Goal: Task Accomplishment & Management: Manage account settings

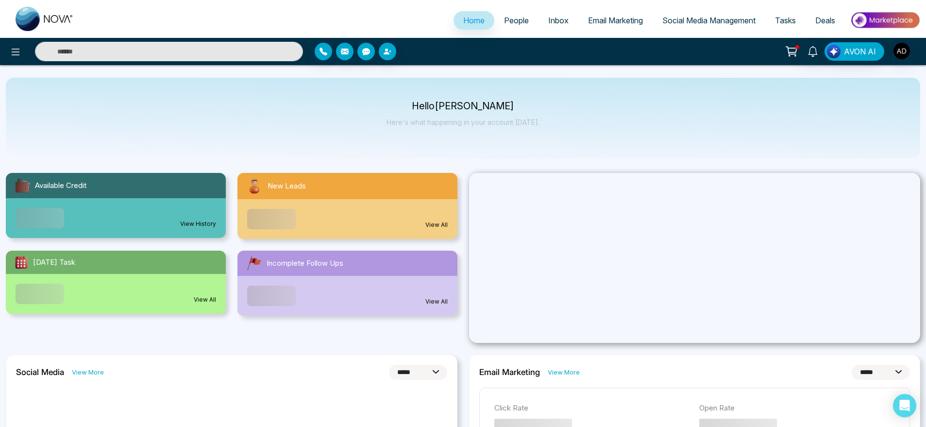
select select "*"
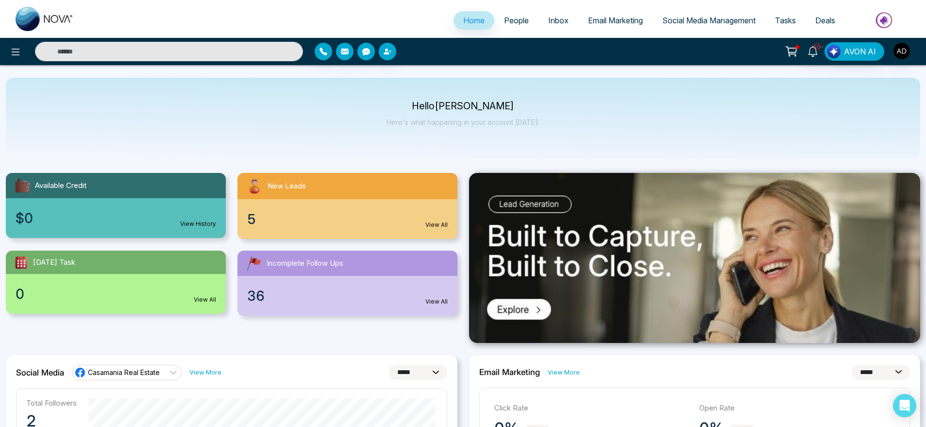
click at [509, 26] on link "People" at bounding box center [516, 20] width 44 height 18
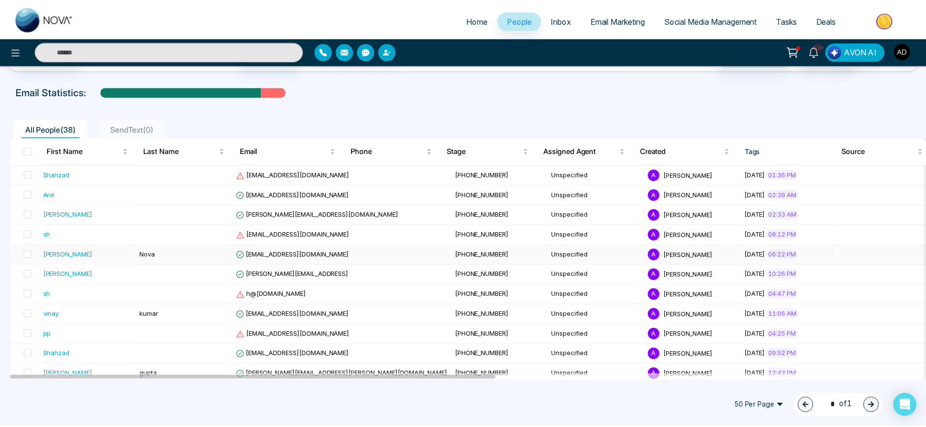
scroll to position [32, 0]
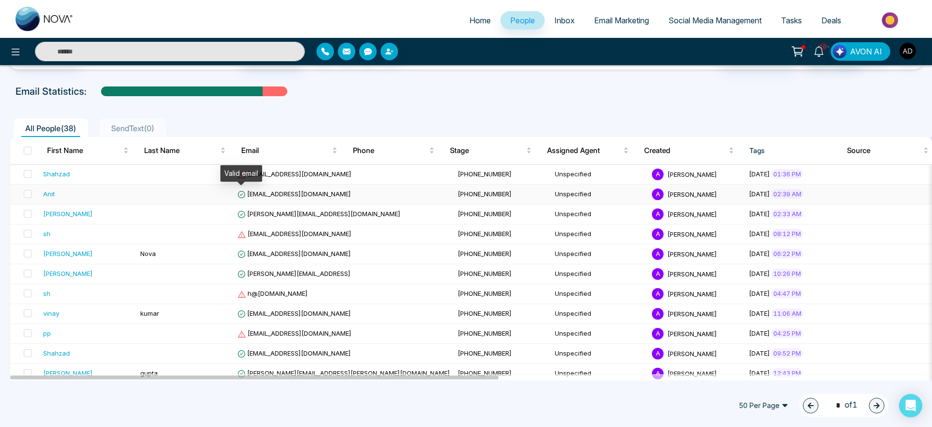
click at [245, 197] on icon at bounding box center [241, 194] width 8 height 8
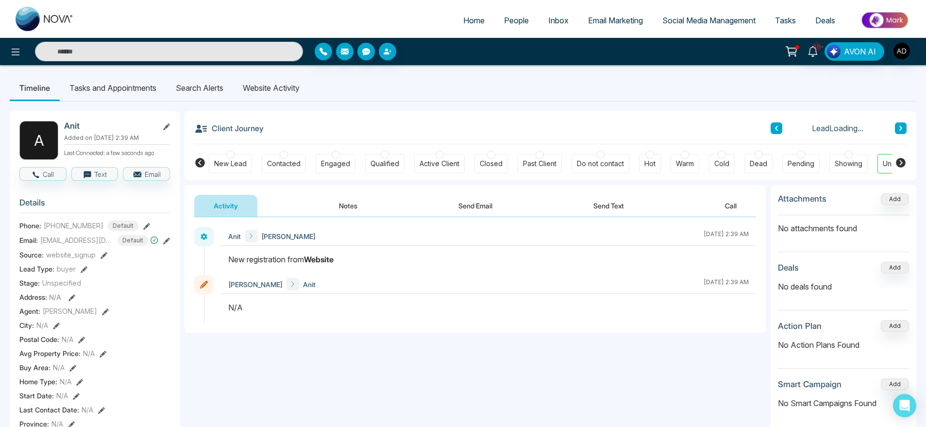
click at [207, 85] on li "Search Alerts" at bounding box center [199, 88] width 67 height 26
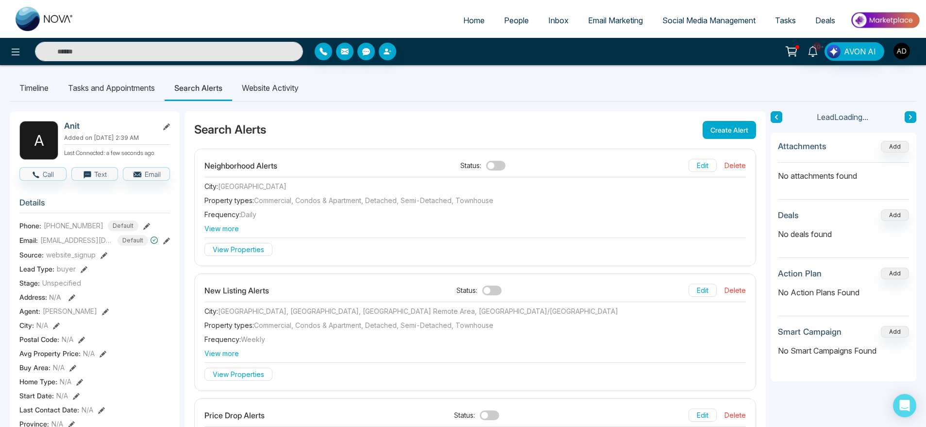
click at [261, 85] on li "Website Activity" at bounding box center [270, 88] width 76 height 26
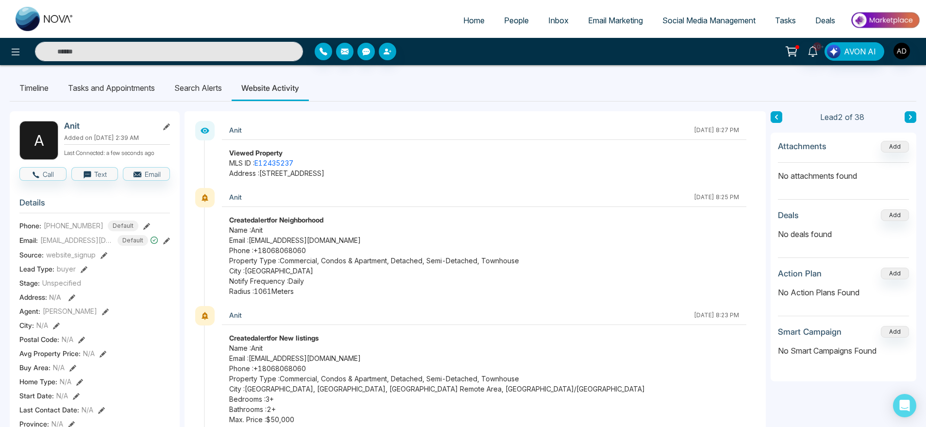
drag, startPoint x: 249, startPoint y: 232, endPoint x: 374, endPoint y: 279, distance: 133.8
click at [374, 279] on span "Notify Frequency : Daily" at bounding box center [484, 281] width 510 height 10
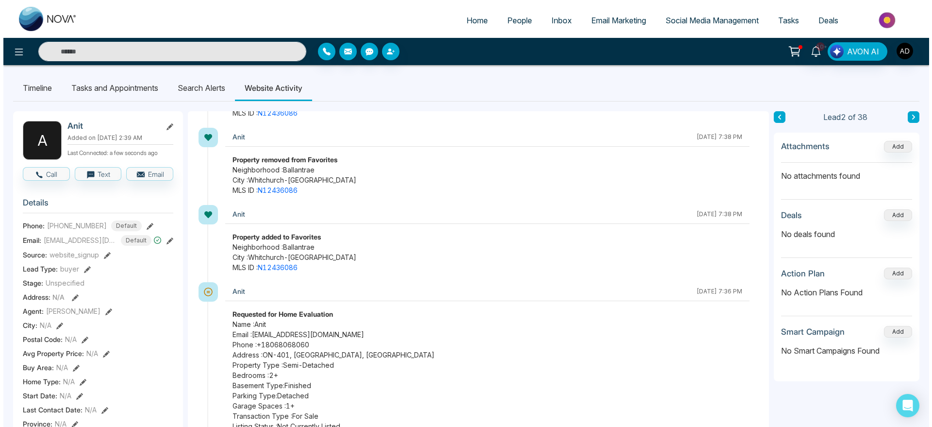
scroll to position [862, 0]
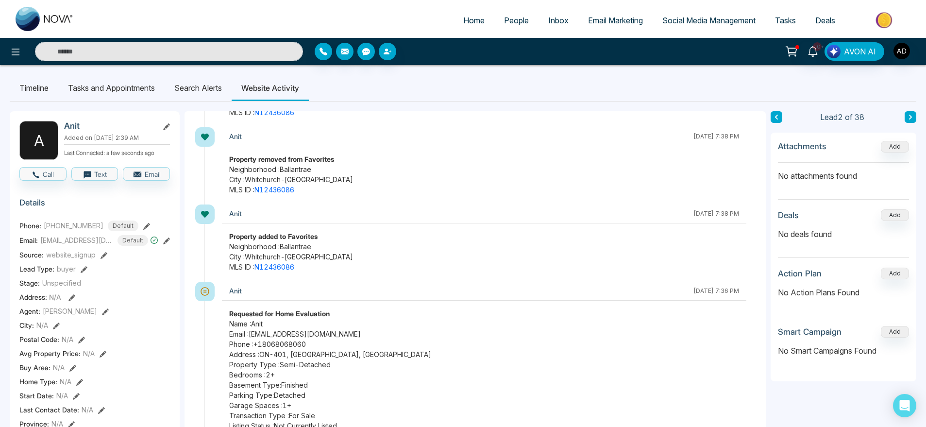
click at [513, 14] on link "People" at bounding box center [516, 20] width 44 height 18
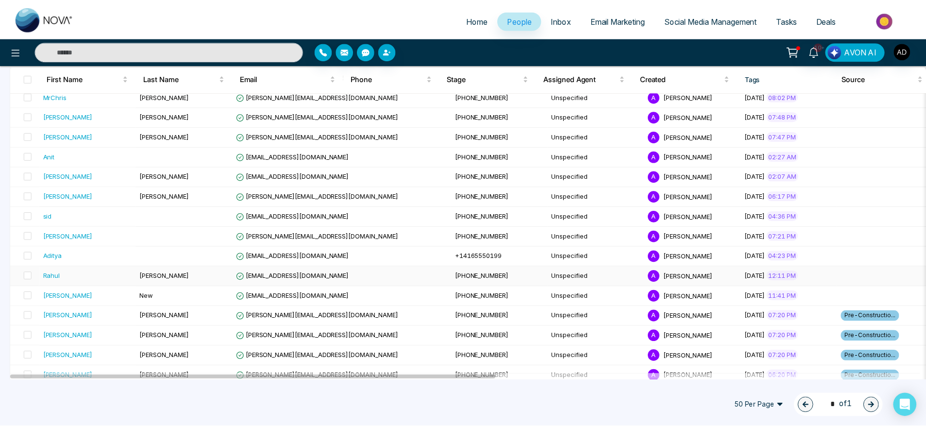
scroll to position [344, 0]
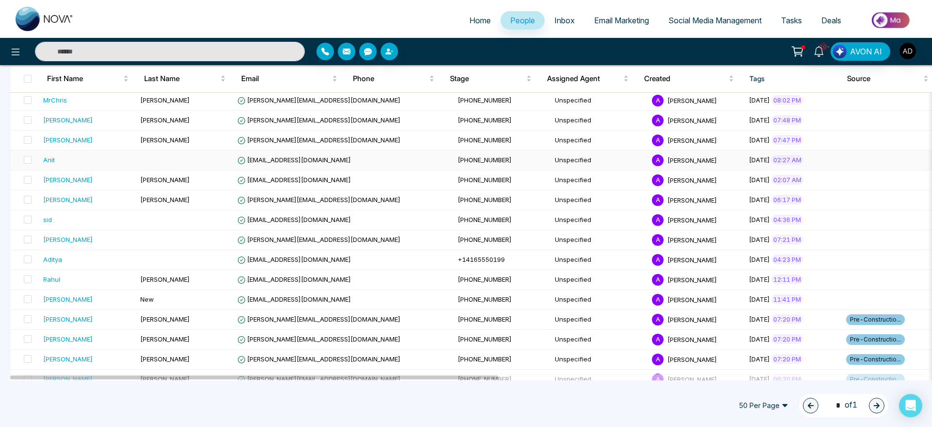
click at [293, 165] on td "[EMAIL_ADDRESS][DOMAIN_NAME]" at bounding box center [344, 161] width 220 height 20
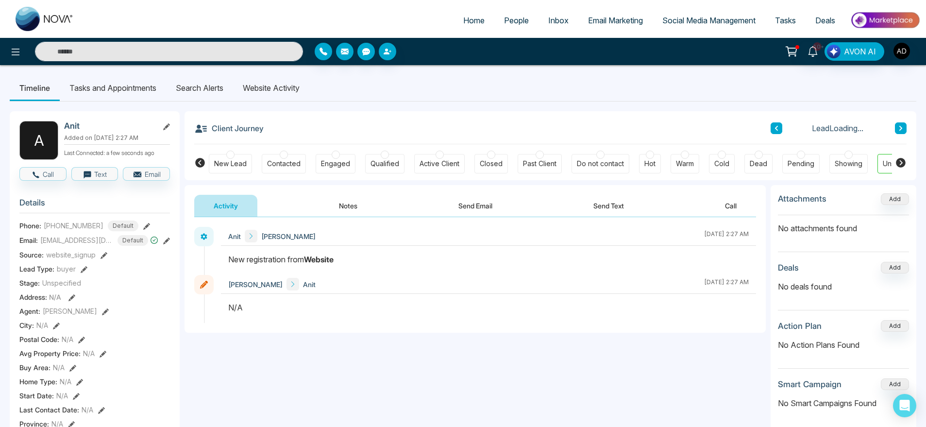
click at [218, 88] on li "Search Alerts" at bounding box center [199, 88] width 67 height 26
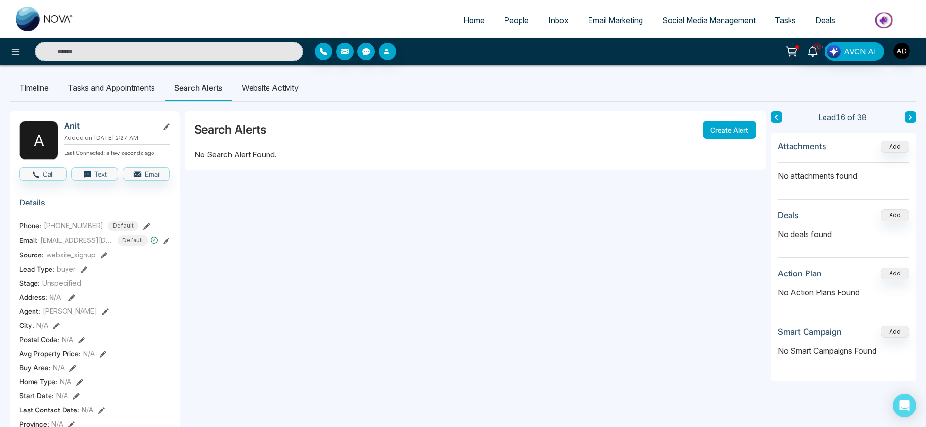
click at [251, 88] on li "Website Activity" at bounding box center [270, 88] width 76 height 26
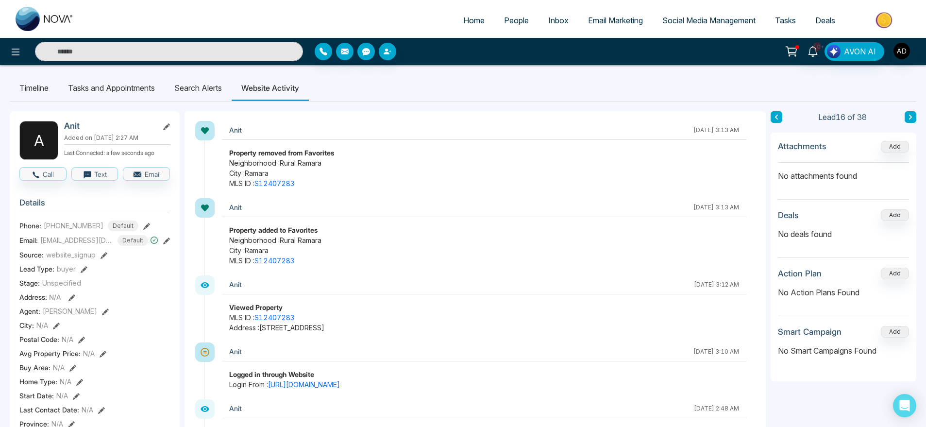
click at [513, 17] on span "People" at bounding box center [516, 21] width 25 height 10
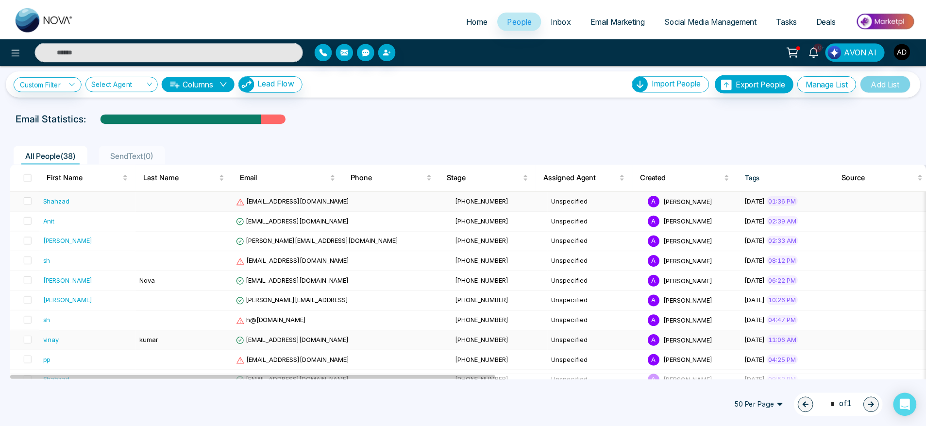
scroll to position [4, 0]
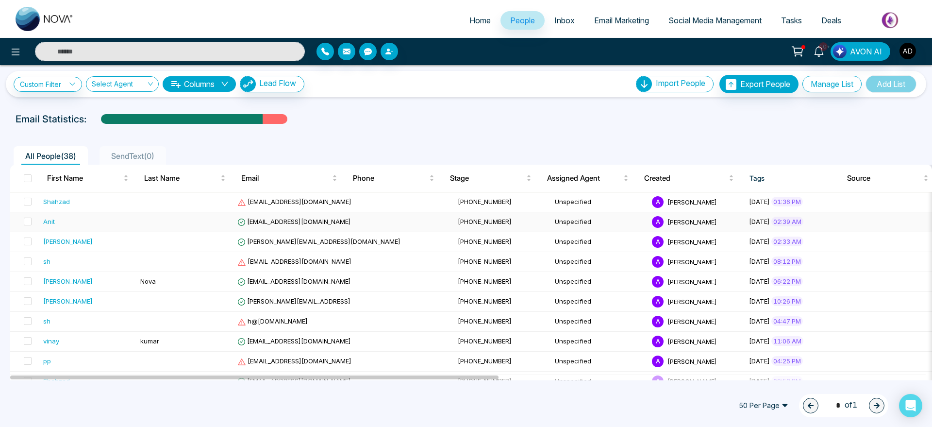
click at [297, 225] on td "[EMAIL_ADDRESS][DOMAIN_NAME]" at bounding box center [344, 222] width 220 height 20
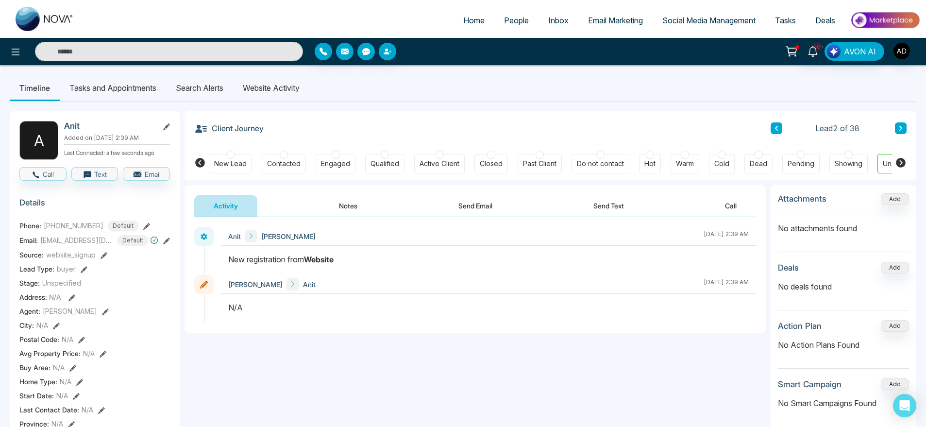
click at [206, 85] on li "Search Alerts" at bounding box center [199, 88] width 67 height 26
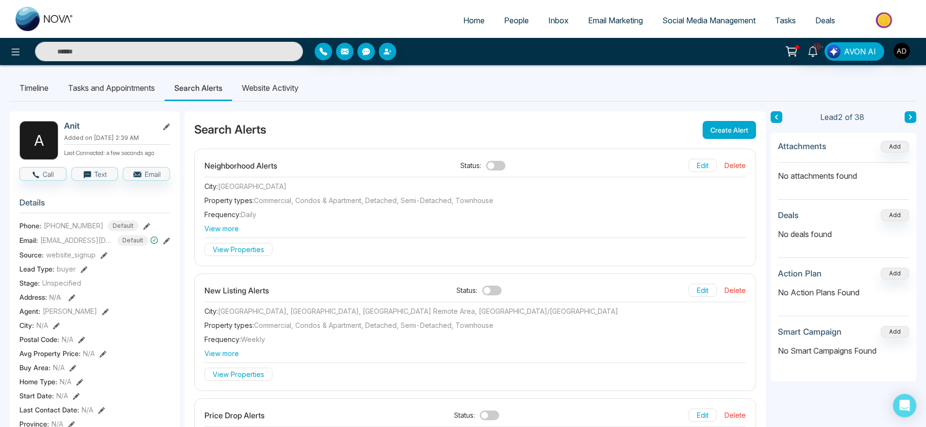
click at [257, 87] on li "Website Activity" at bounding box center [270, 88] width 76 height 26
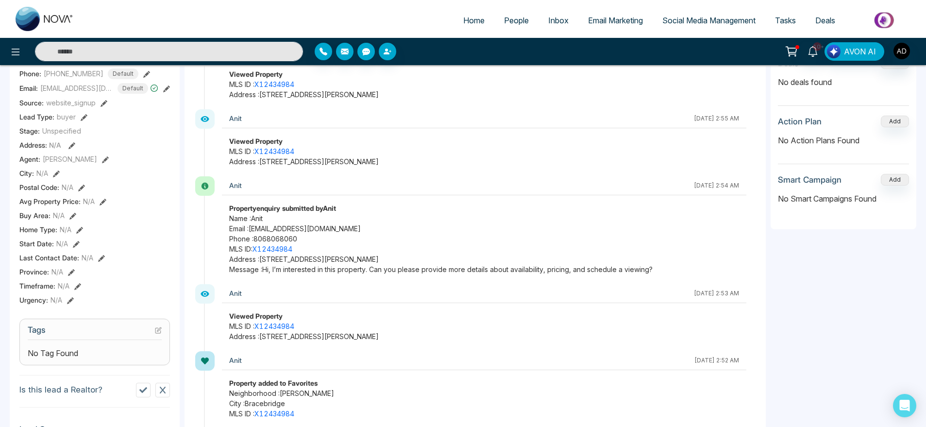
scroll to position [153, 0]
drag, startPoint x: 214, startPoint y: 197, endPoint x: 354, endPoint y: 197, distance: 140.8
click at [354, 197] on div "Anit [DATE] 2:54 AM Property enquiry submitted by Anit Name : Anit Email : [EMA…" at bounding box center [480, 229] width 552 height 108
click at [428, 212] on span "Name : Anit" at bounding box center [484, 217] width 510 height 10
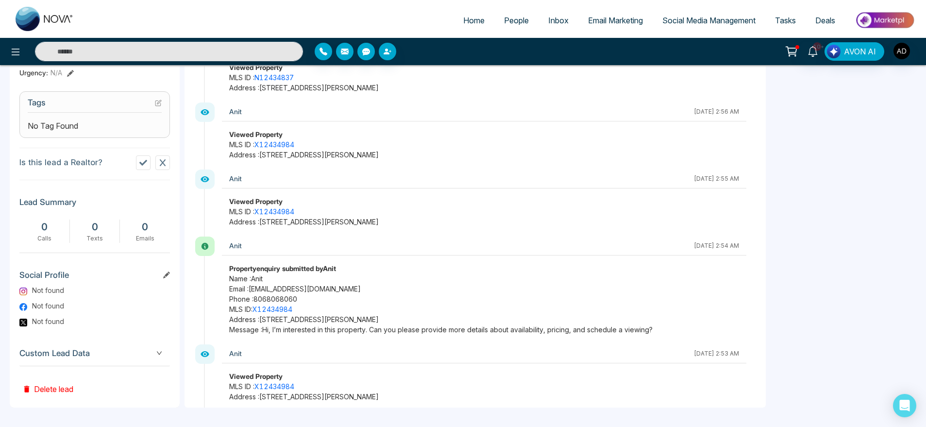
scroll to position [1466, 0]
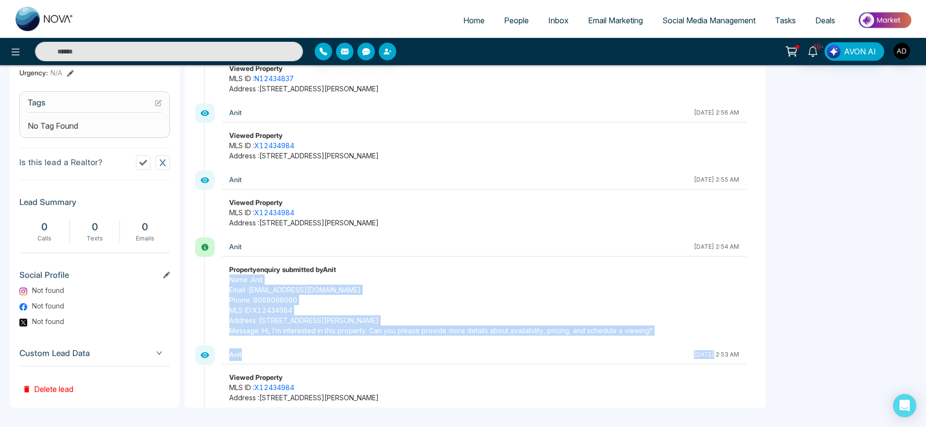
drag, startPoint x: 225, startPoint y: 265, endPoint x: 682, endPoint y: 335, distance: 462.2
click at [682, 345] on div "Anit [DATE] 2:53 AM" at bounding box center [484, 354] width 524 height 19
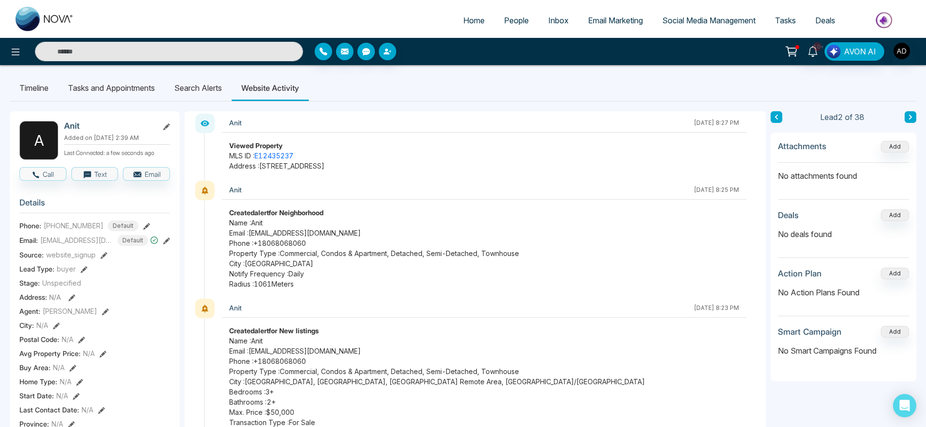
scroll to position [0, 0]
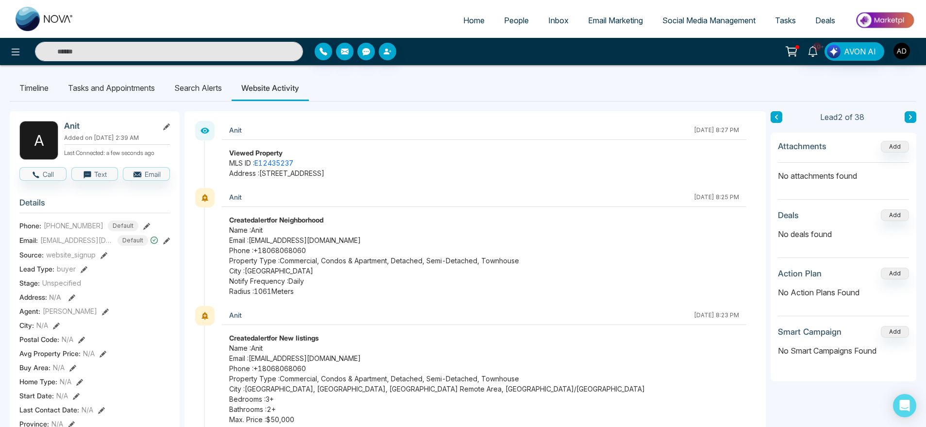
drag, startPoint x: 400, startPoint y: 169, endPoint x: 218, endPoint y: 122, distance: 188.1
click at [218, 122] on div "Anit [DATE] 8:27 PM Viewed Property MLS ID : E12435237 Address : [STREET_ADDRES…" at bounding box center [480, 154] width 552 height 67
drag, startPoint x: 633, startPoint y: 126, endPoint x: 753, endPoint y: 120, distance: 120.1
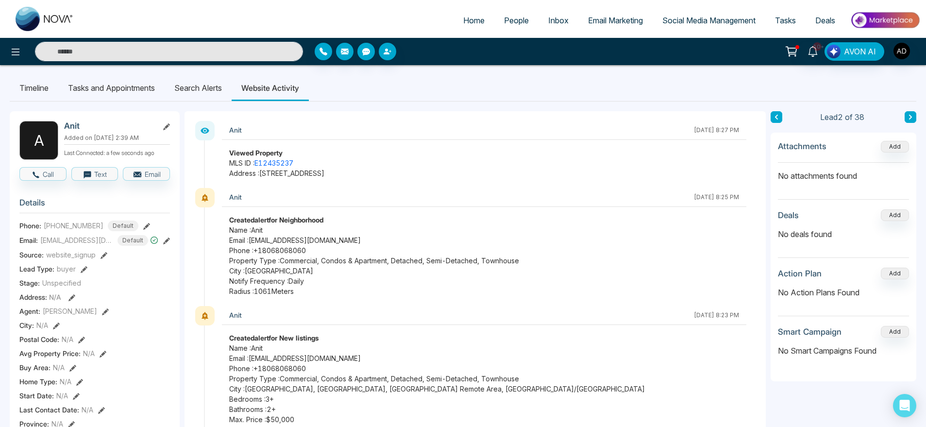
drag, startPoint x: 642, startPoint y: 130, endPoint x: 750, endPoint y: 129, distance: 108.3
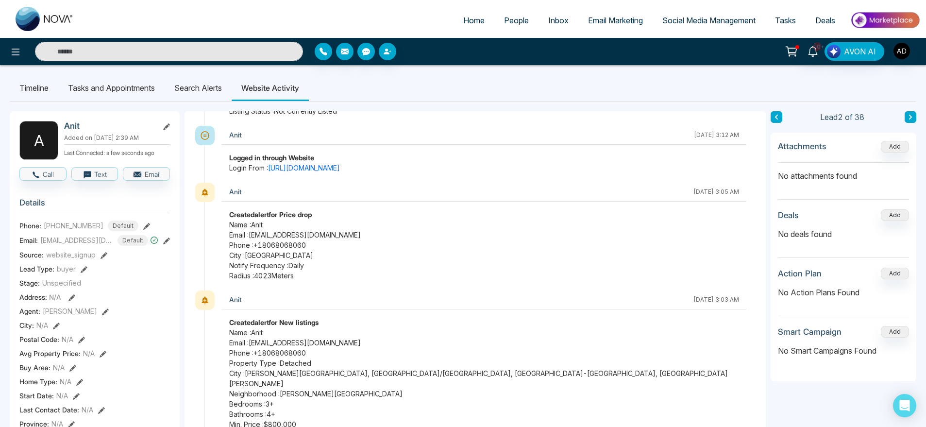
scroll to position [1350, 0]
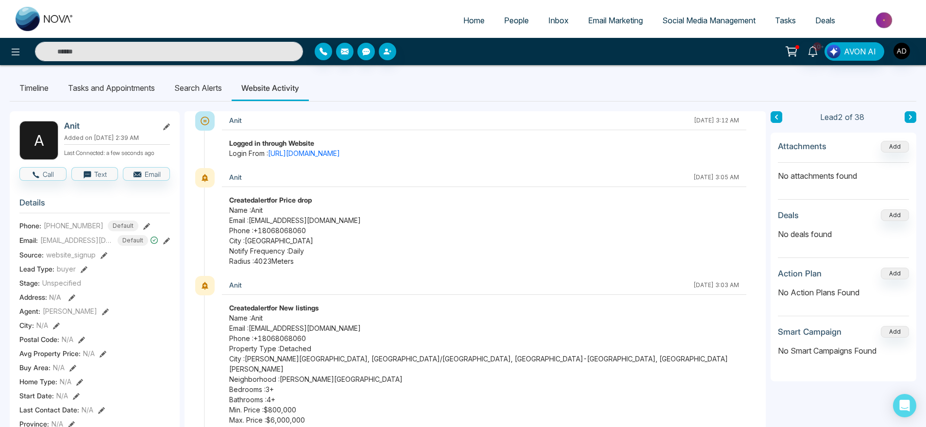
drag, startPoint x: 660, startPoint y: 178, endPoint x: 766, endPoint y: 172, distance: 105.5
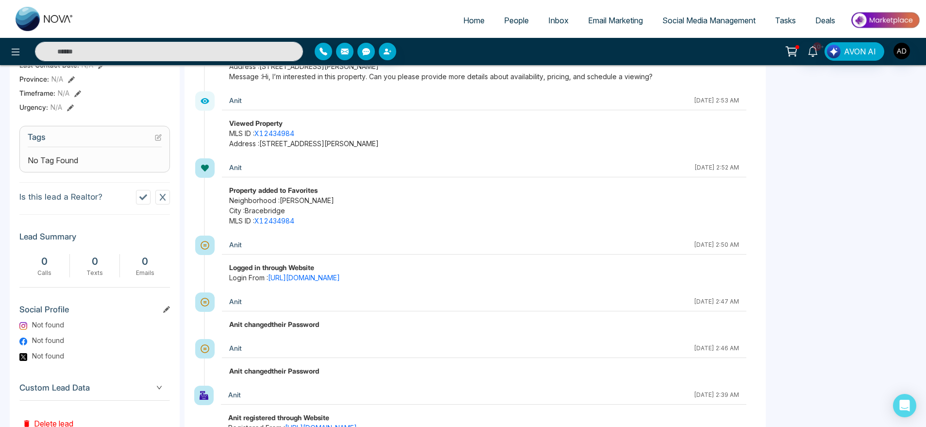
scroll to position [379, 0]
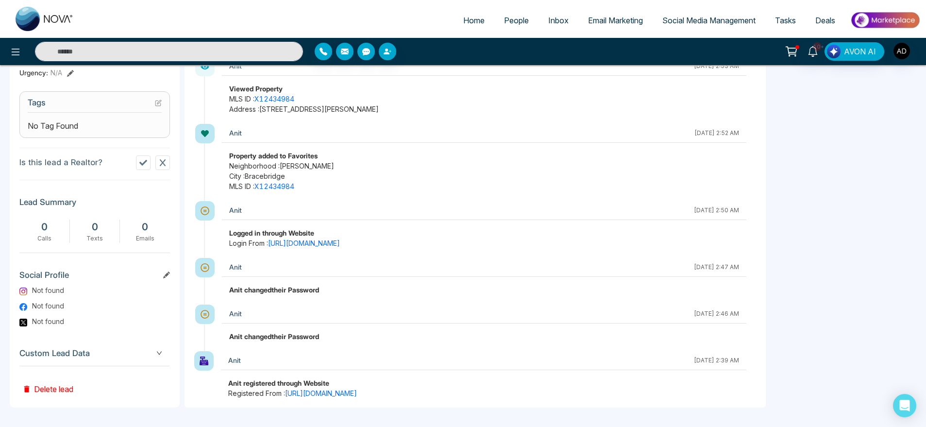
drag, startPoint x: 648, startPoint y: 353, endPoint x: 738, endPoint y: 349, distance: 90.4
click at [738, 351] on div "Anit [DATE] 2:39 AM" at bounding box center [483, 360] width 525 height 19
drag, startPoint x: 658, startPoint y: 301, endPoint x: 745, endPoint y: 300, distance: 86.4
click at [745, 304] on div "Anit [DATE] 2:46 AM Anit changed their Password" at bounding box center [480, 327] width 552 height 47
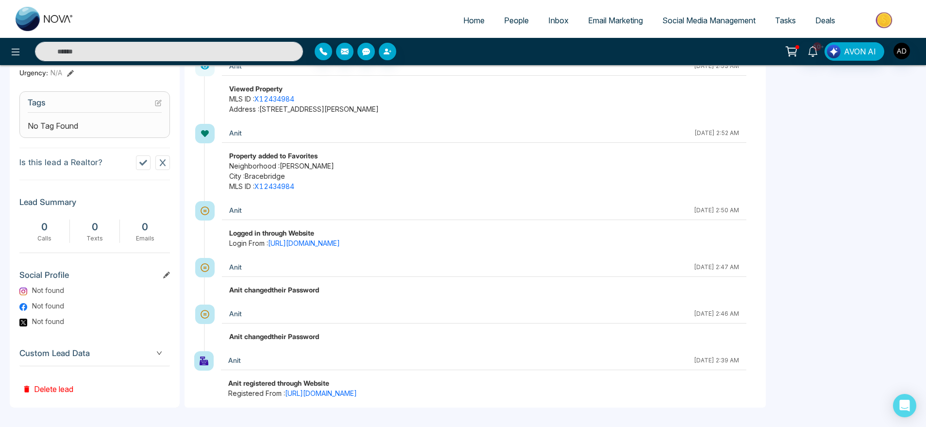
click at [745, 304] on div "Anit [DATE] 2:46 AM Anit changed their Password" at bounding box center [480, 327] width 552 height 47
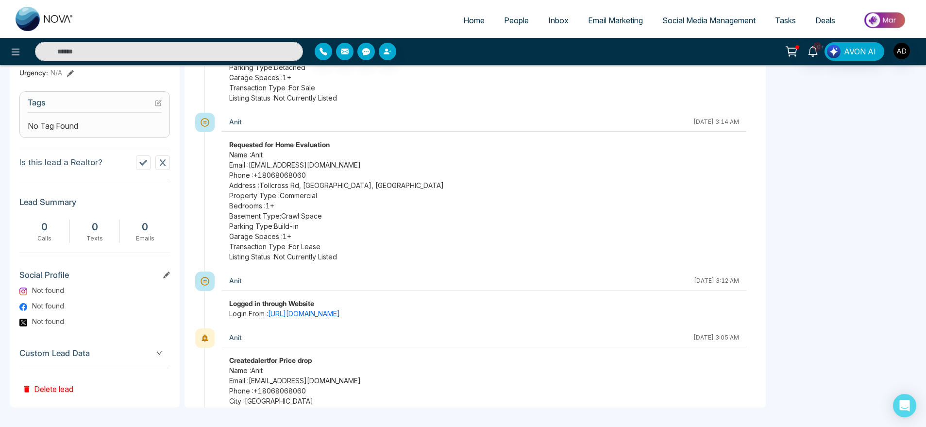
scroll to position [813, 0]
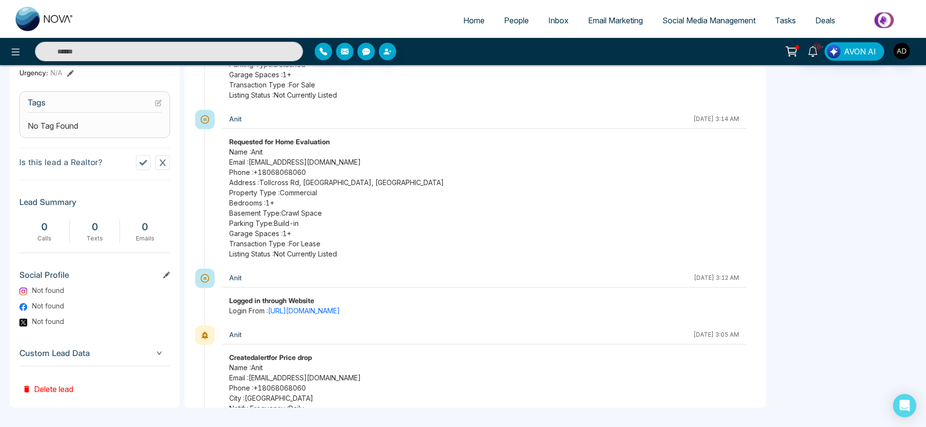
drag, startPoint x: 643, startPoint y: 278, endPoint x: 750, endPoint y: 277, distance: 106.8
click at [750, 277] on div "Anit [DATE] 8:27 PM Viewed Property MLS ID : E12435237 Address : [STREET_ADDRES…" at bounding box center [475, 69] width 581 height 675
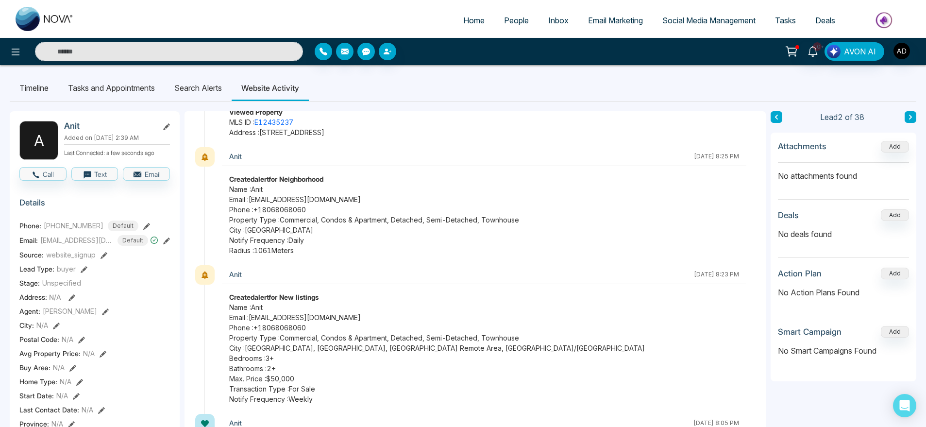
scroll to position [0, 0]
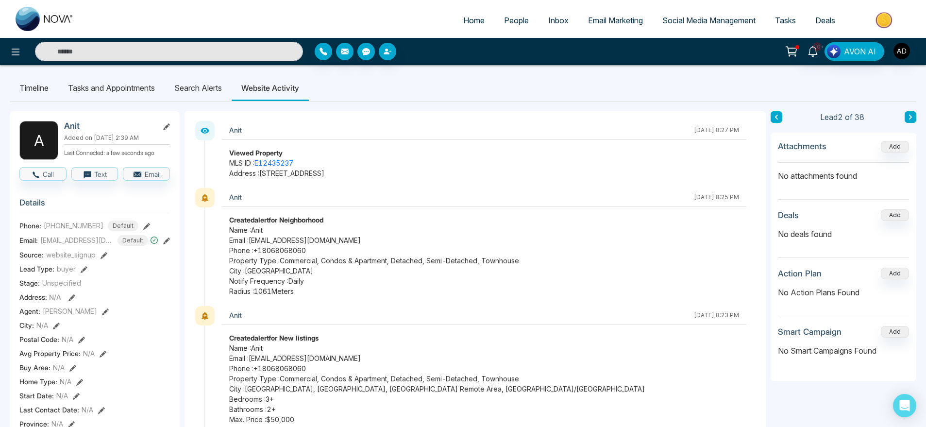
click at [202, 96] on li "Search Alerts" at bounding box center [198, 88] width 67 height 26
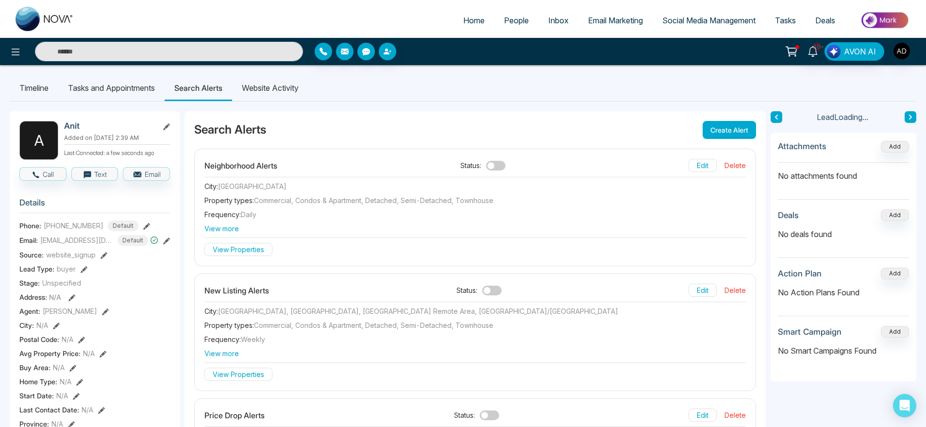
click at [277, 91] on li "Website Activity" at bounding box center [270, 88] width 76 height 26
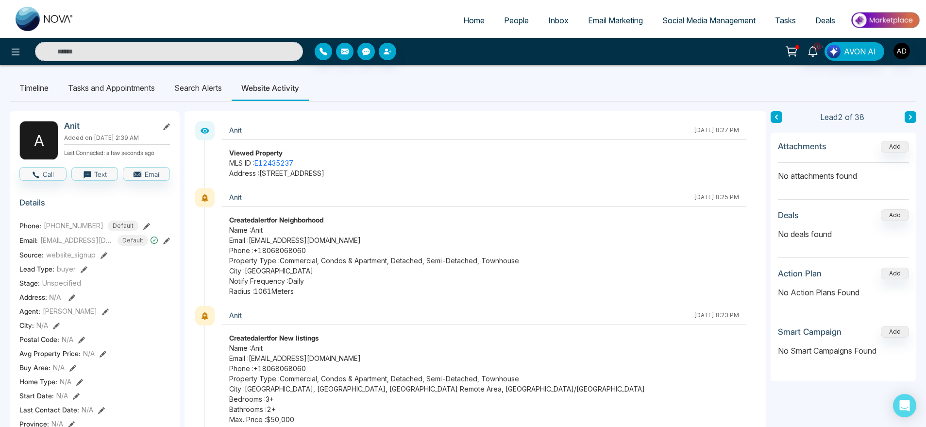
drag, startPoint x: 218, startPoint y: 144, endPoint x: 405, endPoint y: 171, distance: 189.3
click at [405, 171] on div "Anit [DATE] 8:27 PM Viewed Property MLS ID : E12435237 Address : [STREET_ADDRES…" at bounding box center [480, 154] width 552 height 67
click at [405, 171] on p "Address : [STREET_ADDRESS]" at bounding box center [484, 173] width 510 height 10
drag, startPoint x: 405, startPoint y: 171, endPoint x: 203, endPoint y: 135, distance: 205.6
click at [204, 135] on div "Anit [DATE] 8:27 PM Viewed Property MLS ID : E12435237 Address : [STREET_ADDRES…" at bounding box center [480, 154] width 552 height 67
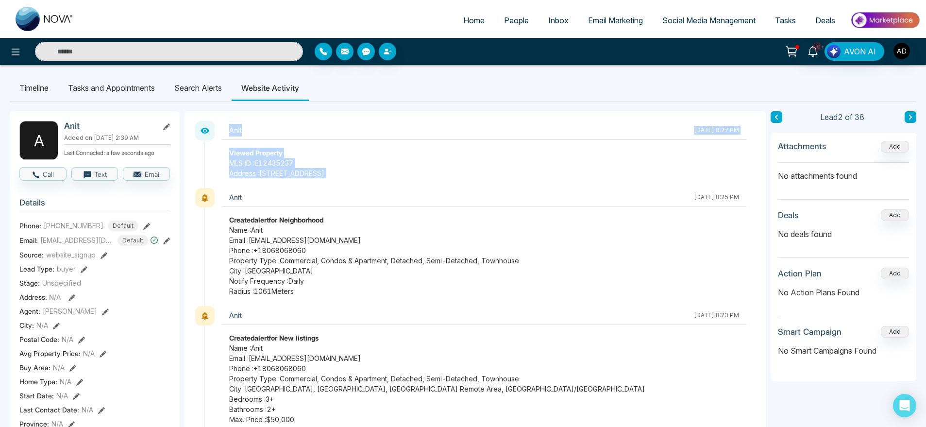
click at [360, 131] on div "Anit" at bounding box center [459, 130] width 460 height 13
drag, startPoint x: 226, startPoint y: 151, endPoint x: 431, endPoint y: 185, distance: 208.0
click at [431, 185] on div "Anit [DATE] 8:27 PM Viewed Property MLS ID : E12435237 Address : [STREET_ADDRES…" at bounding box center [480, 154] width 552 height 67
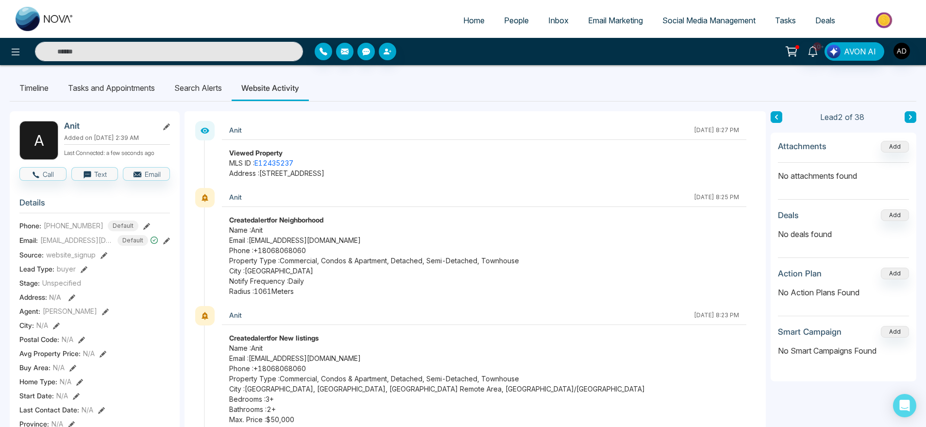
drag, startPoint x: 638, startPoint y: 130, endPoint x: 739, endPoint y: 130, distance: 101.0
click at [739, 130] on div "Anit [DATE] 8:27 PM" at bounding box center [484, 130] width 524 height 19
drag, startPoint x: 659, startPoint y: 132, endPoint x: 737, endPoint y: 135, distance: 77.8
click at [737, 135] on div "Anit [DATE] 8:27 PM" at bounding box center [484, 130] width 524 height 19
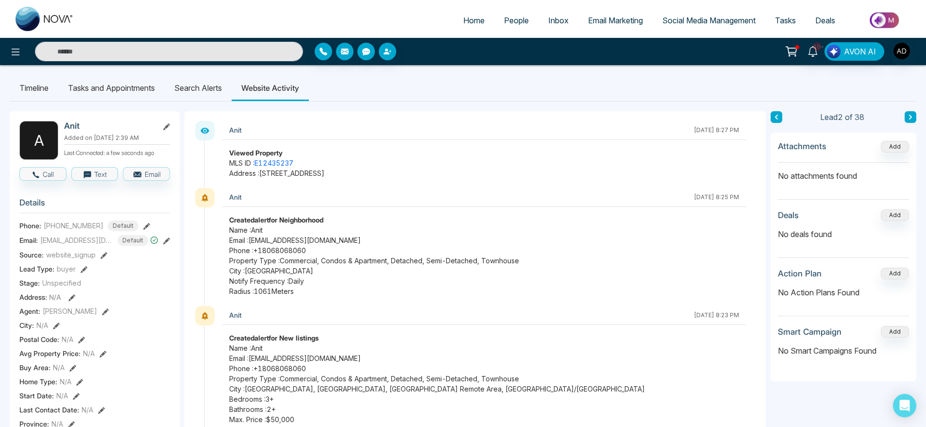
click at [737, 135] on div "Anit [DATE] 8:27 PM" at bounding box center [484, 130] width 524 height 19
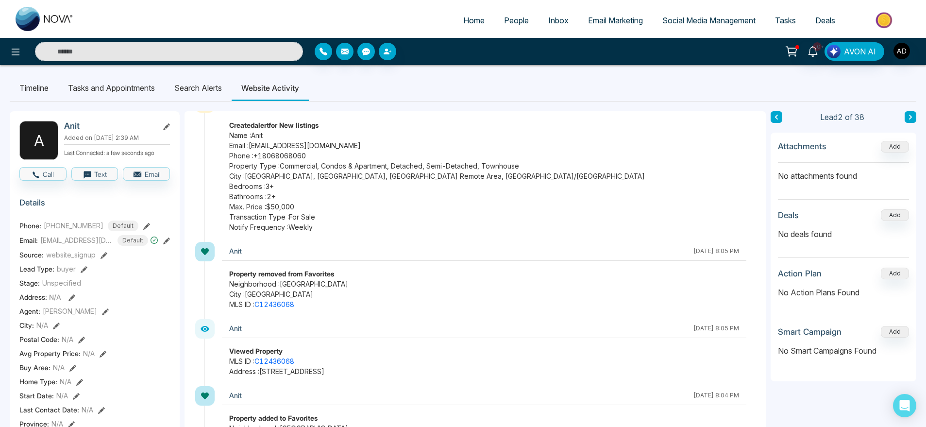
scroll to position [214, 0]
drag, startPoint x: 224, startPoint y: 271, endPoint x: 337, endPoint y: 307, distance: 118.7
click at [337, 307] on div "Property removed from Favorites Neighborhood : [GEOGRAPHIC_DATA] : [GEOGRAPHIC_…" at bounding box center [484, 288] width 524 height 41
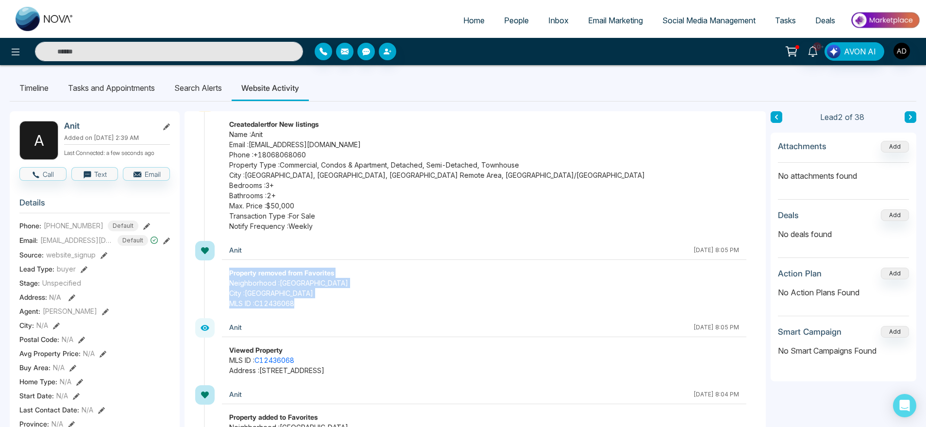
click at [337, 307] on span "MLS ID : C12436068" at bounding box center [484, 303] width 510 height 10
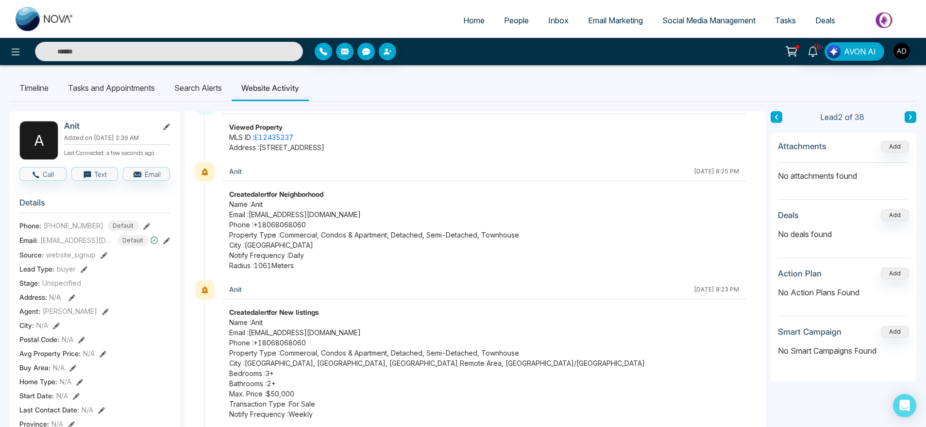
scroll to position [0, 0]
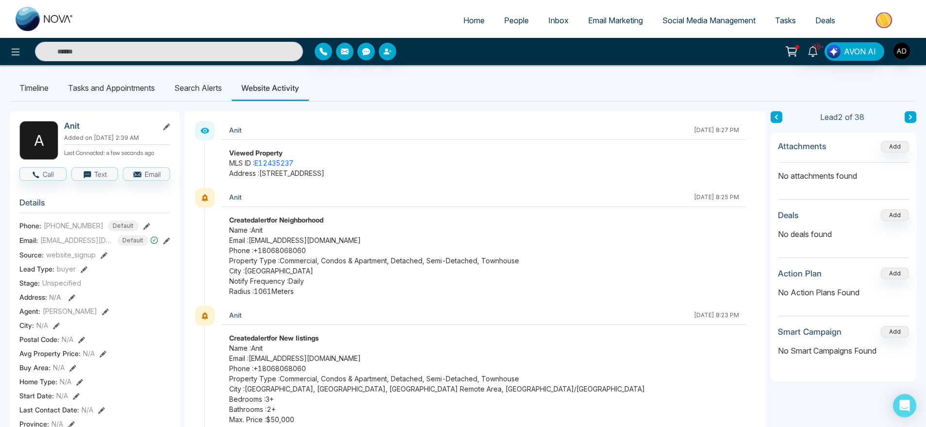
drag, startPoint x: 222, startPoint y: 149, endPoint x: 440, endPoint y: 168, distance: 218.8
click at [440, 168] on div "Viewed Property MLS ID : E12435237 Address : [STREET_ADDRESS]" at bounding box center [484, 163] width 524 height 31
click at [440, 168] on p "Address : [STREET_ADDRESS]" at bounding box center [484, 173] width 510 height 10
drag, startPoint x: 406, startPoint y: 179, endPoint x: 219, endPoint y: 137, distance: 191.0
click at [219, 137] on div "Anit [DATE] 8:27 PM Viewed Property MLS ID : E12435237 Address : [STREET_ADDRES…" at bounding box center [480, 154] width 552 height 67
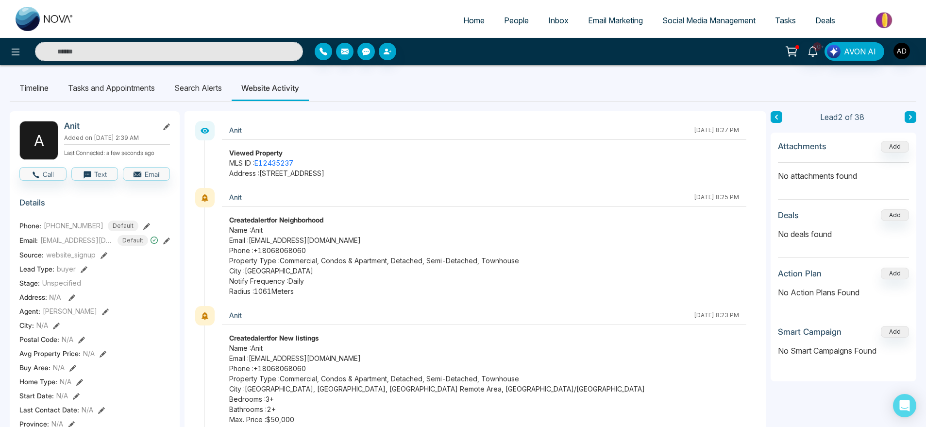
click at [399, 134] on div "Anit" at bounding box center [459, 130] width 460 height 13
click at [205, 81] on li "Search Alerts" at bounding box center [198, 88] width 67 height 26
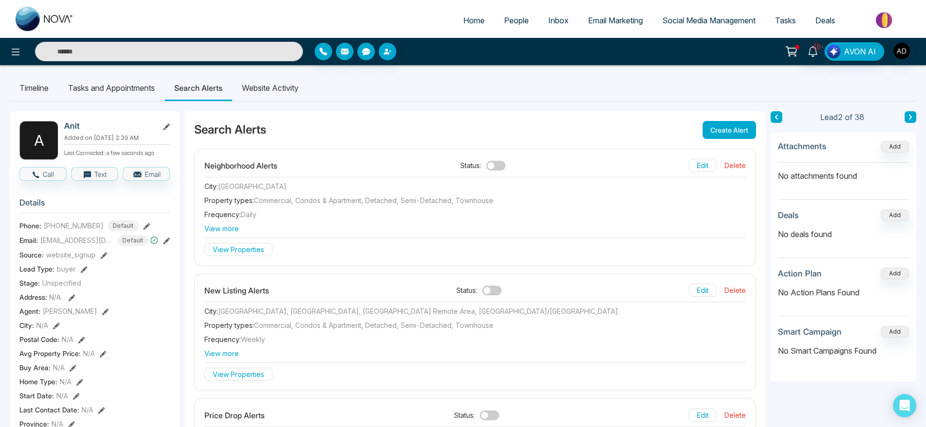
click at [269, 89] on li "Website Activity" at bounding box center [270, 88] width 76 height 26
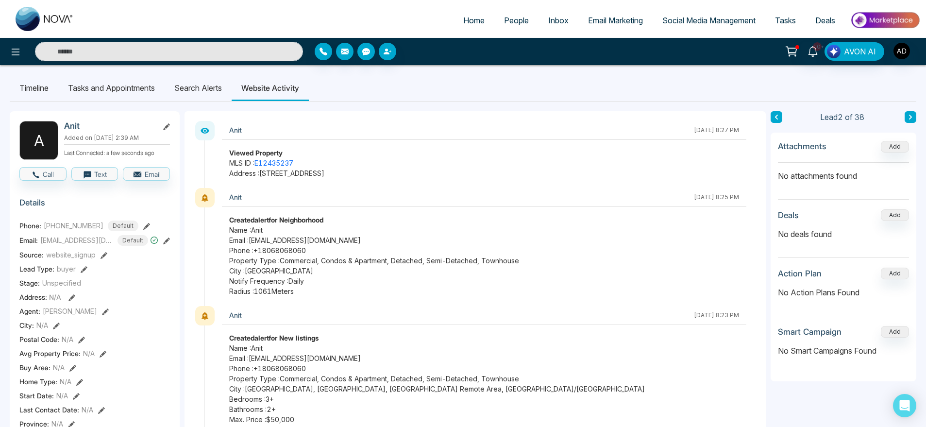
click at [198, 86] on li "Search Alerts" at bounding box center [198, 88] width 67 height 26
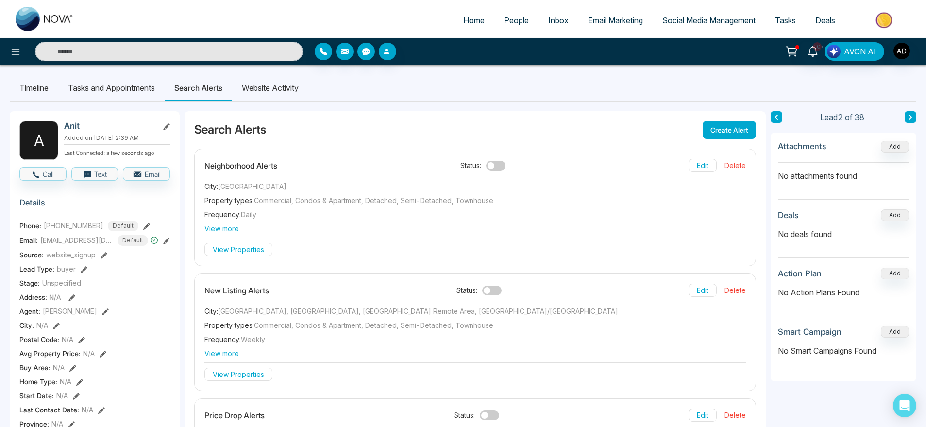
click at [285, 84] on li "Website Activity" at bounding box center [270, 88] width 76 height 26
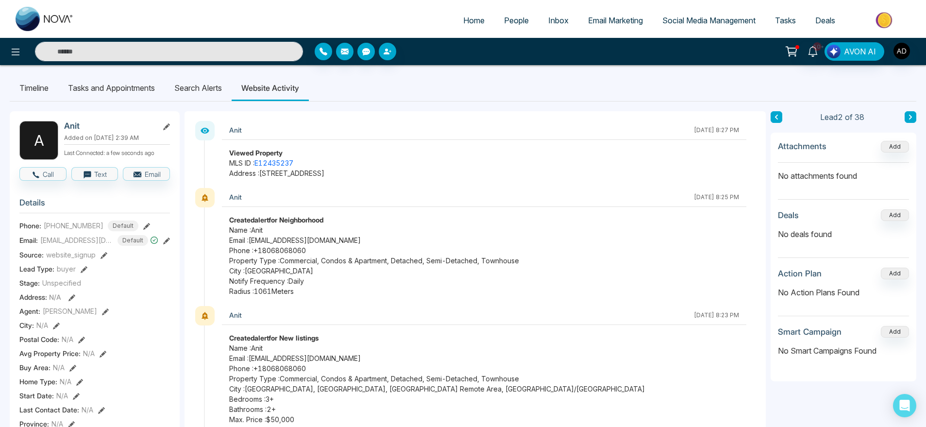
click at [205, 92] on li "Search Alerts" at bounding box center [198, 88] width 67 height 26
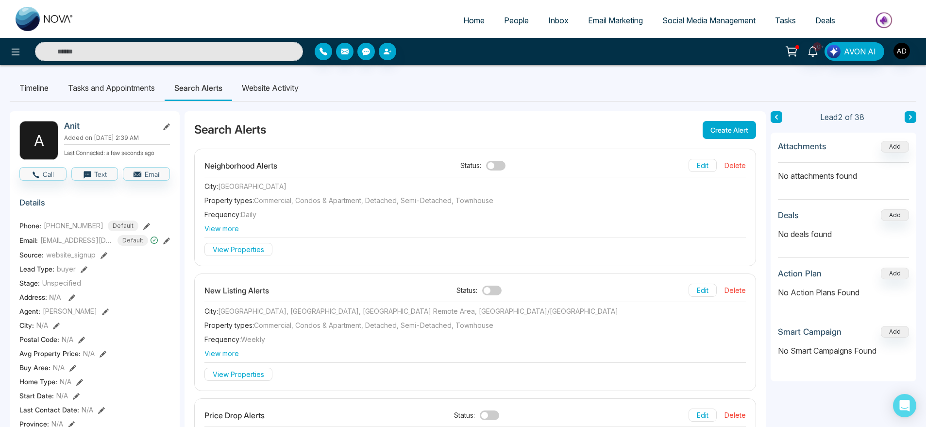
click at [165, 240] on icon at bounding box center [166, 240] width 7 height 7
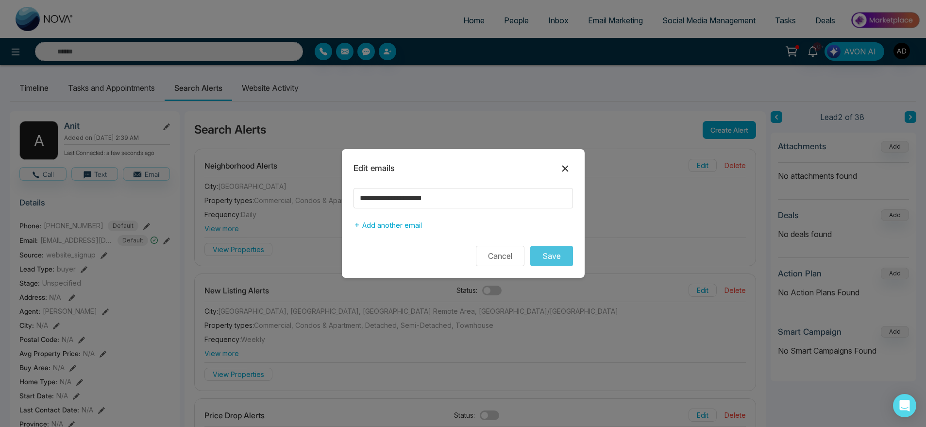
click at [565, 168] on icon at bounding box center [565, 168] width 6 height 6
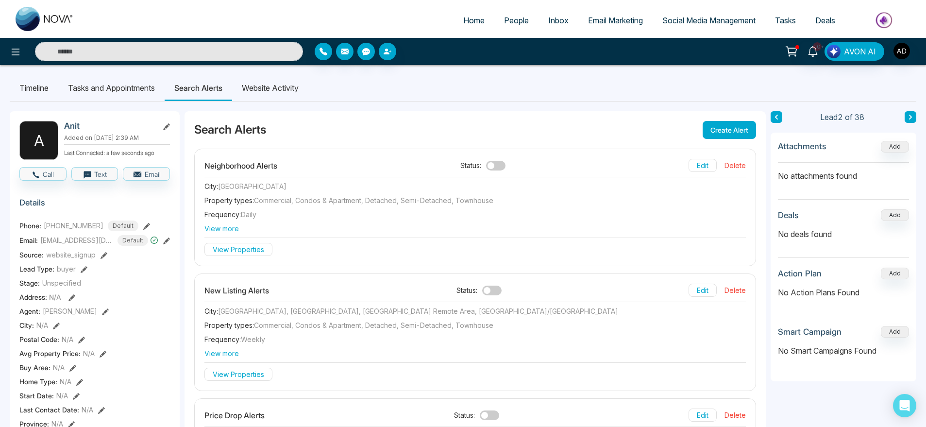
click at [168, 240] on icon at bounding box center [166, 240] width 7 height 7
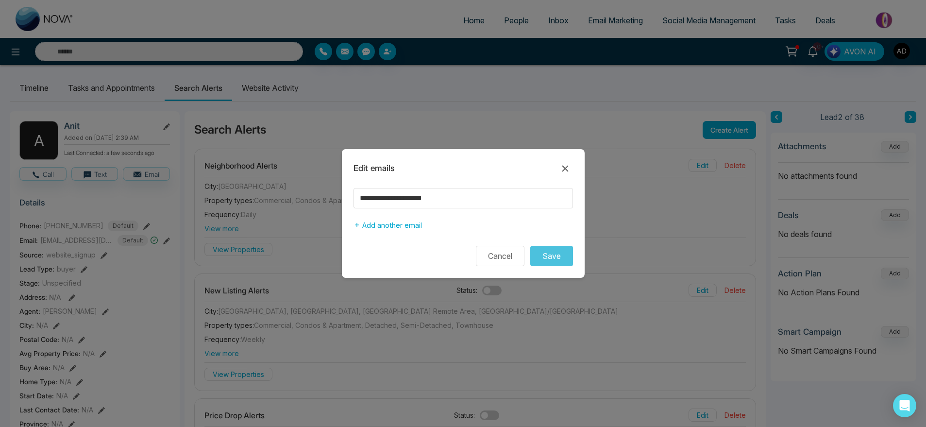
drag, startPoint x: 350, startPoint y: 202, endPoint x: 481, endPoint y: 196, distance: 130.7
click at [481, 196] on div "**********" at bounding box center [463, 211] width 243 height 47
drag, startPoint x: 481, startPoint y: 196, endPoint x: 326, endPoint y: 208, distance: 155.4
click at [326, 208] on div "**********" at bounding box center [463, 213] width 926 height 427
click at [563, 167] on icon at bounding box center [565, 168] width 6 height 6
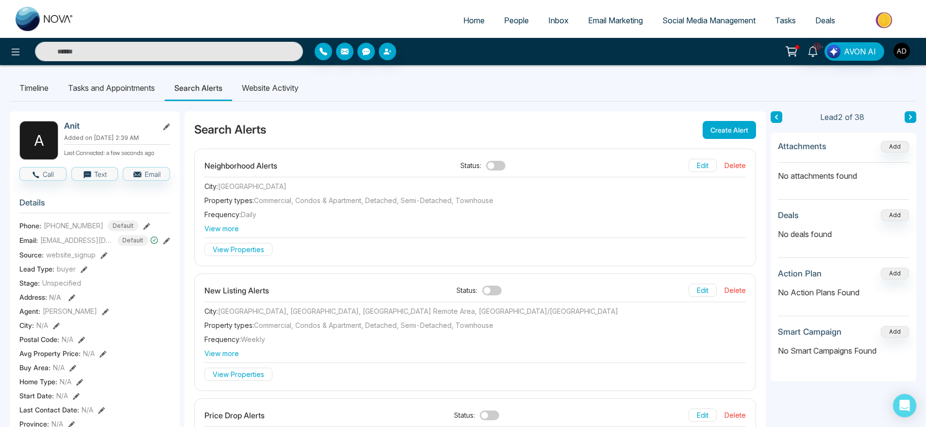
click at [512, 16] on span "People" at bounding box center [516, 21] width 25 height 10
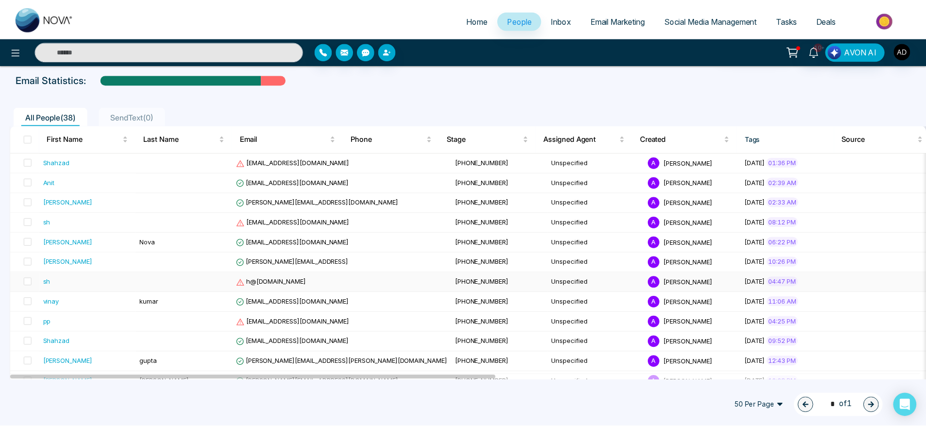
scroll to position [48, 0]
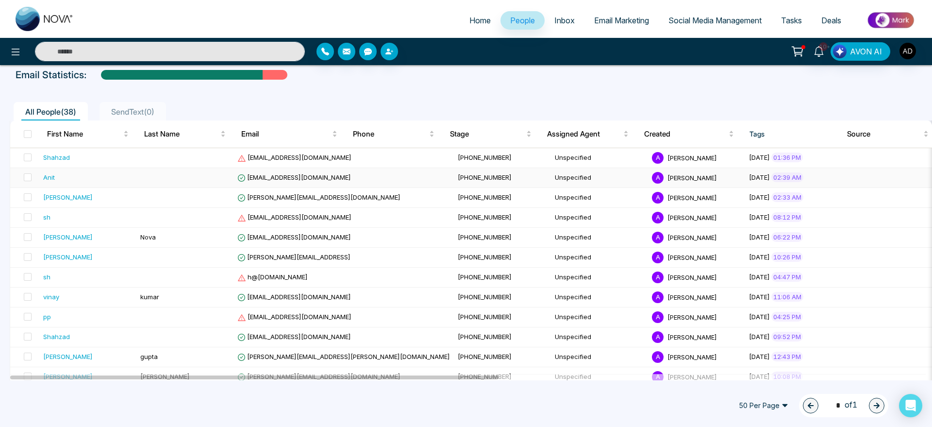
click at [92, 172] on div "Anit" at bounding box center [87, 177] width 89 height 10
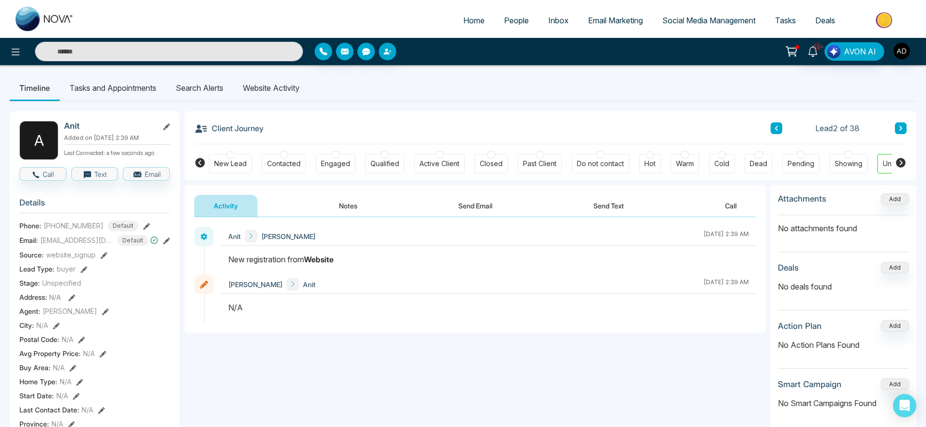
click at [168, 241] on icon at bounding box center [166, 240] width 7 height 7
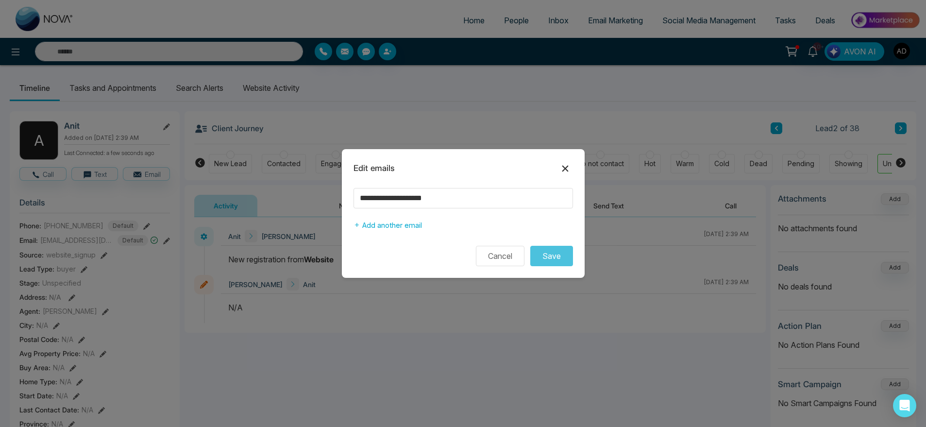
click at [569, 161] on button at bounding box center [565, 169] width 16 height 16
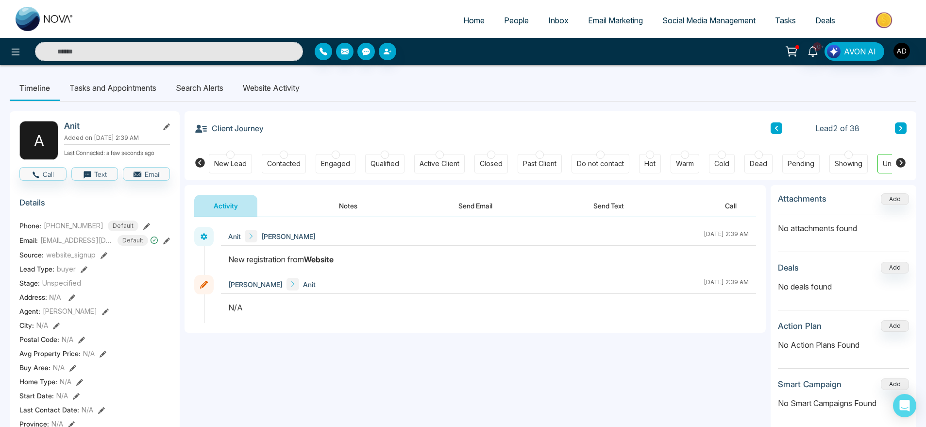
click at [522, 18] on link "People" at bounding box center [516, 20] width 44 height 18
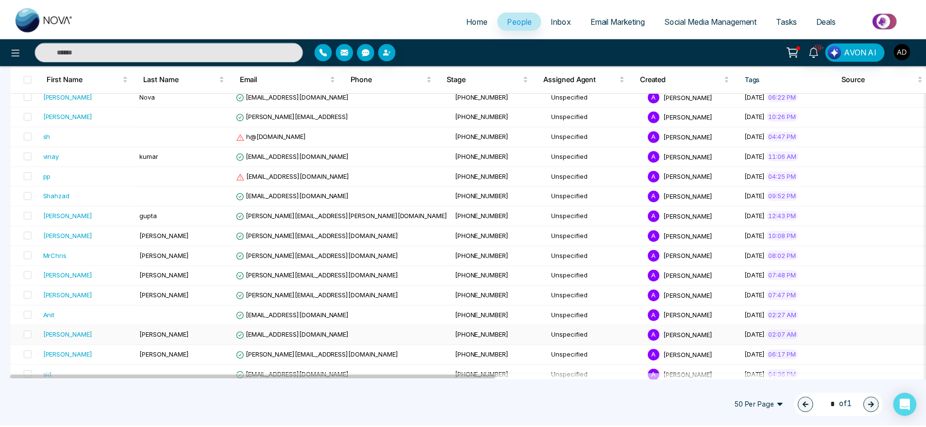
scroll to position [190, 0]
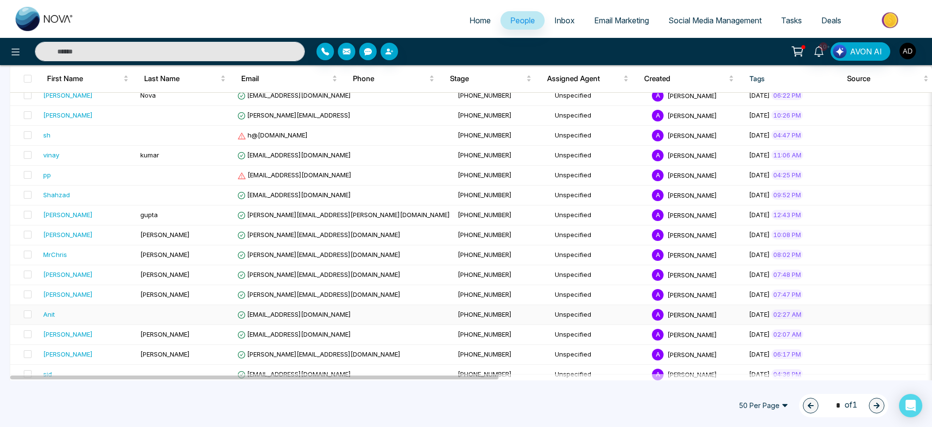
click at [292, 313] on span "[EMAIL_ADDRESS][DOMAIN_NAME]" at bounding box center [294, 314] width 114 height 8
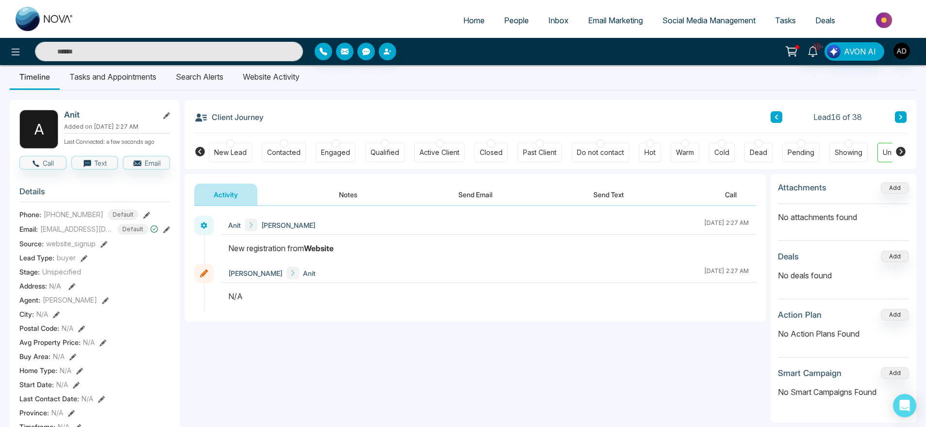
scroll to position [14, 0]
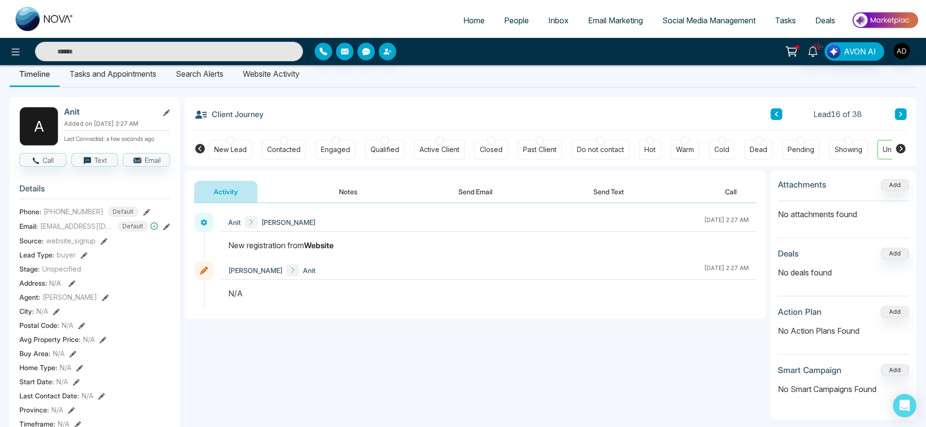
click at [522, 12] on link "People" at bounding box center [516, 20] width 44 height 18
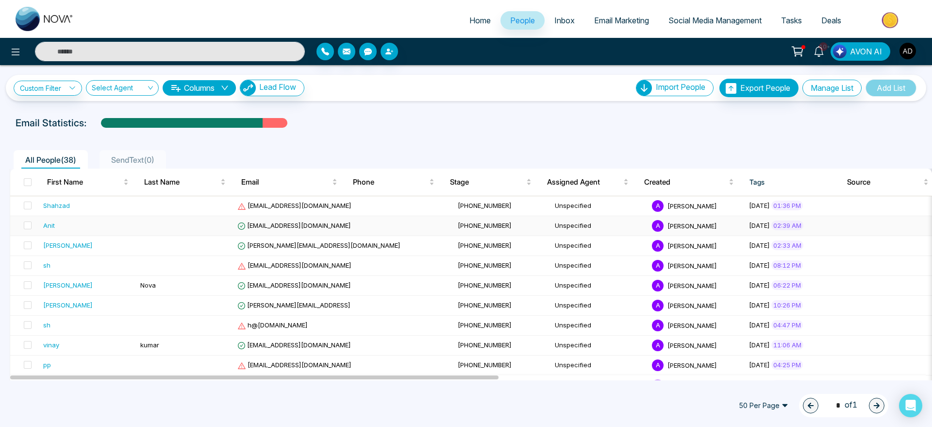
click at [147, 225] on td at bounding box center [184, 226] width 97 height 20
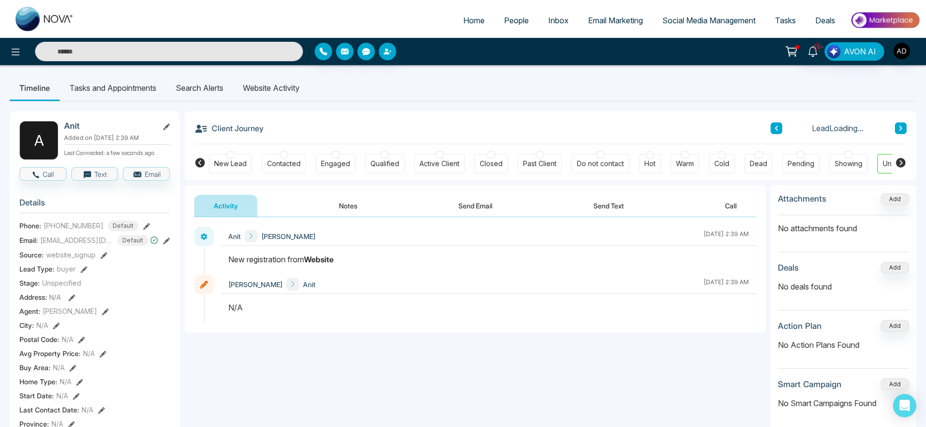
click at [165, 238] on icon at bounding box center [166, 240] width 7 height 7
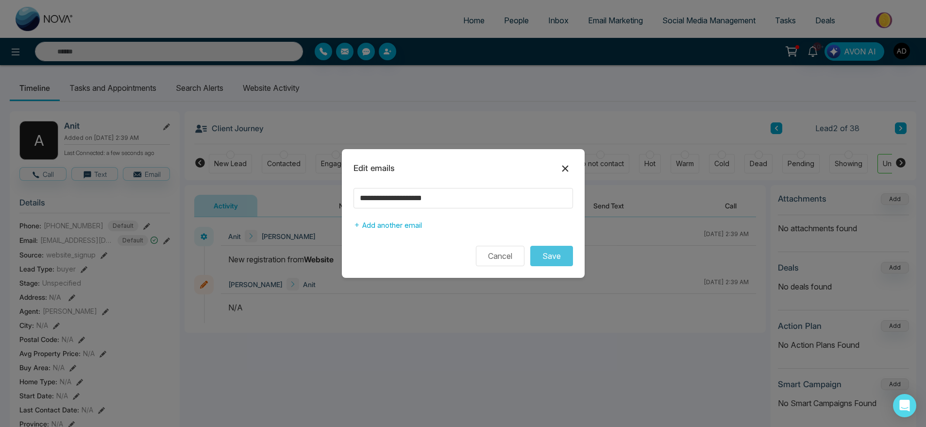
click at [564, 168] on icon at bounding box center [565, 168] width 6 height 6
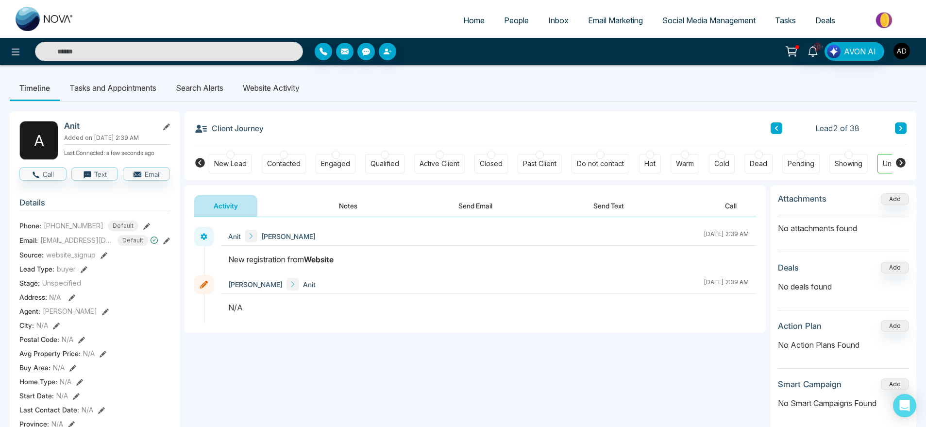
click at [898, 54] on img "button" at bounding box center [901, 51] width 17 height 17
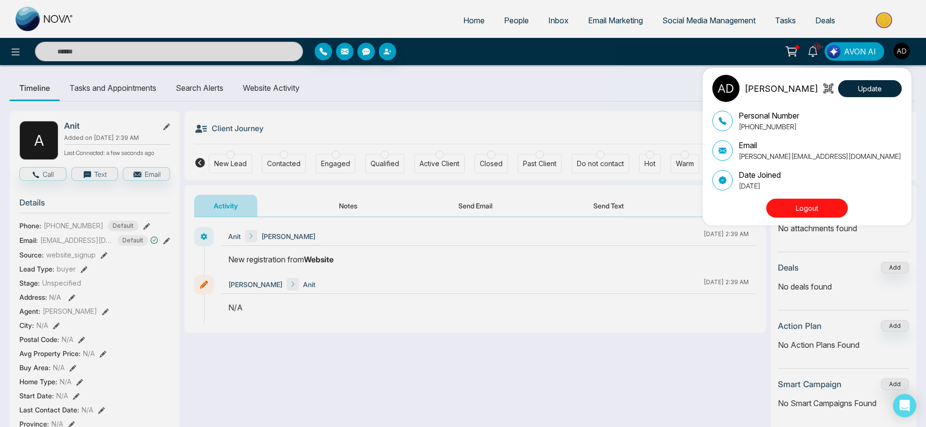
click at [821, 208] on button "Logout" at bounding box center [807, 208] width 82 height 19
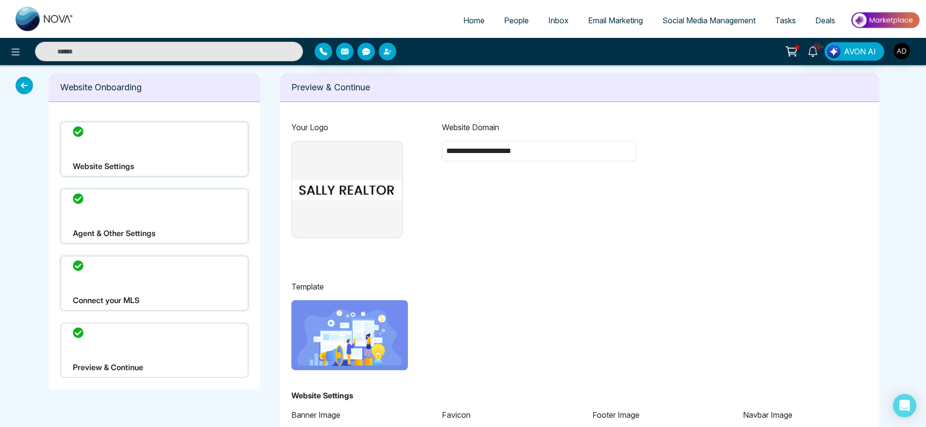
type input "**********"
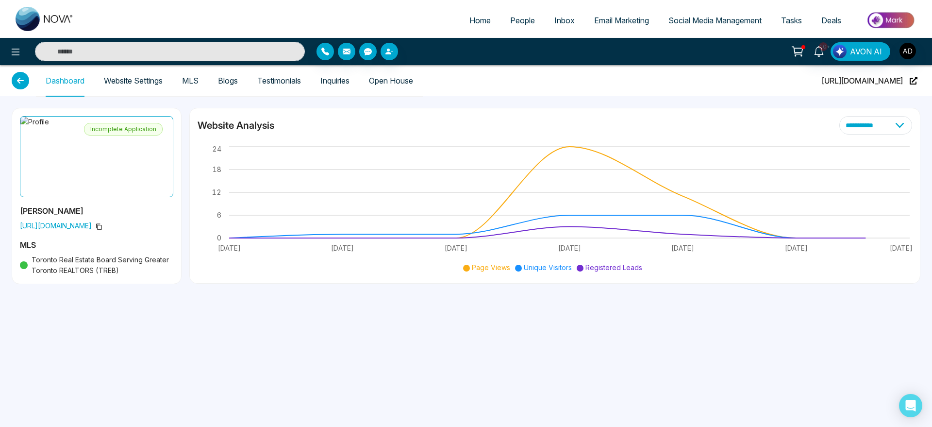
click at [153, 80] on link "Website Settings" at bounding box center [133, 81] width 59 height 8
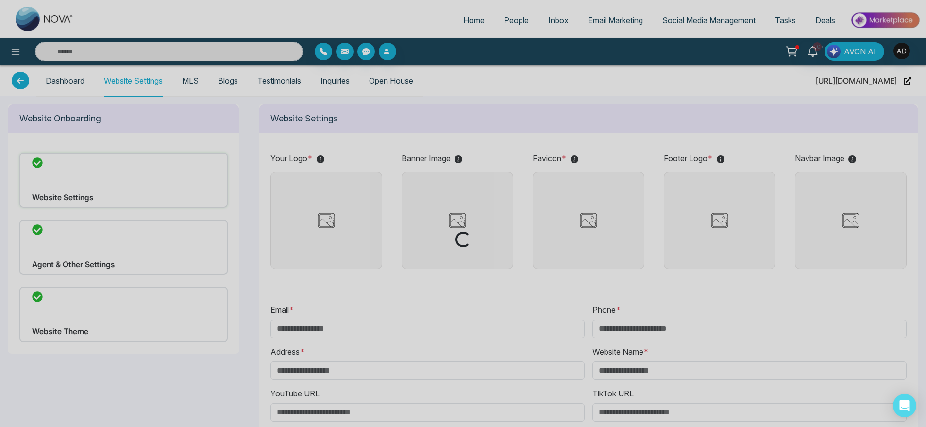
type input "**********"
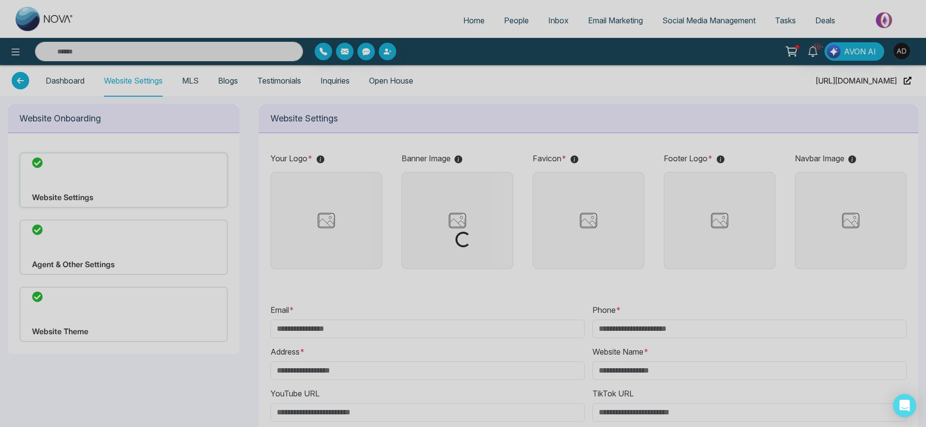
type input "**********"
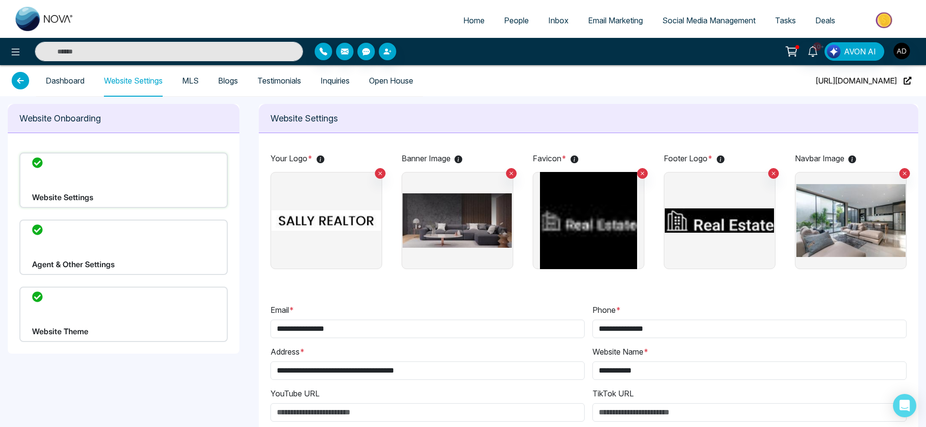
click at [188, 82] on link "MLS" at bounding box center [190, 81] width 17 height 8
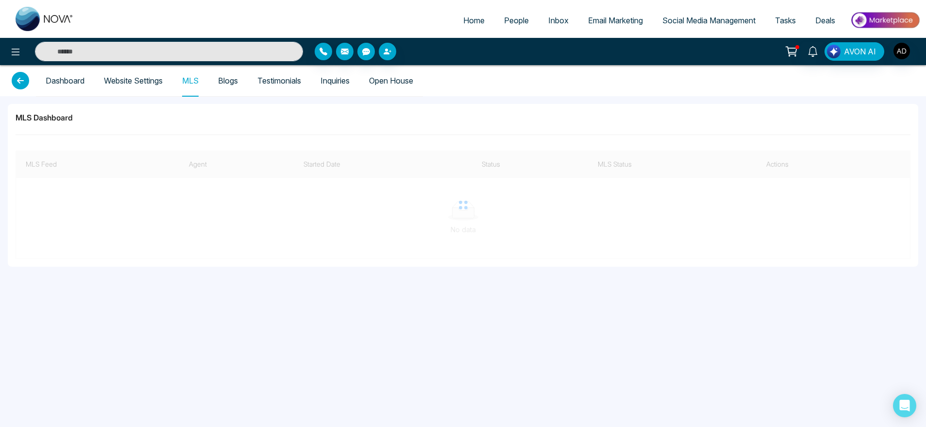
click at [142, 81] on link "Website Settings" at bounding box center [133, 81] width 59 height 8
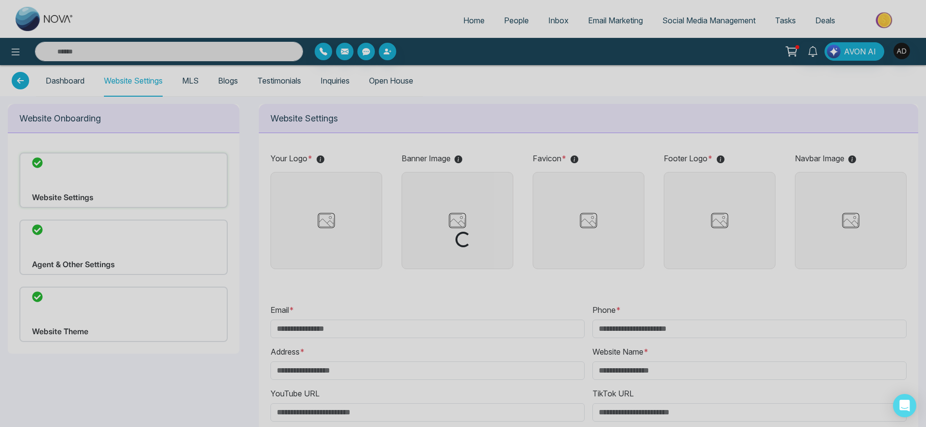
type input "**********"
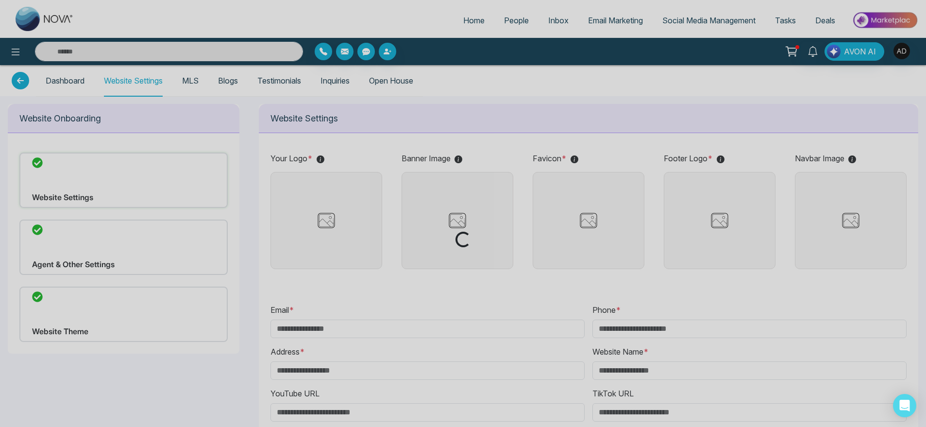
type input "**********"
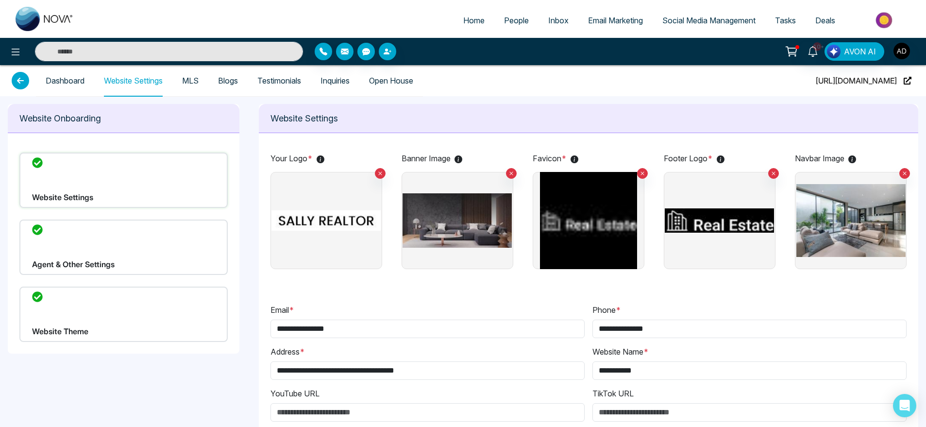
click at [174, 307] on div "Website Theme" at bounding box center [123, 313] width 208 height 55
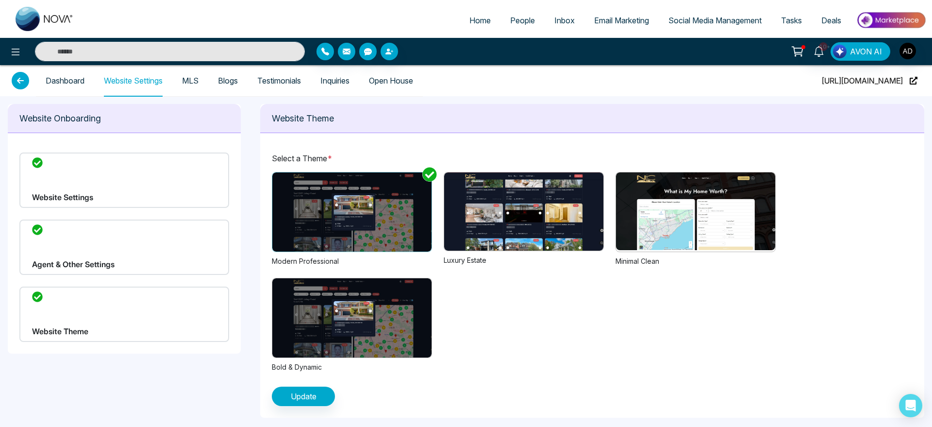
click at [543, 196] on img at bounding box center [523, 211] width 159 height 78
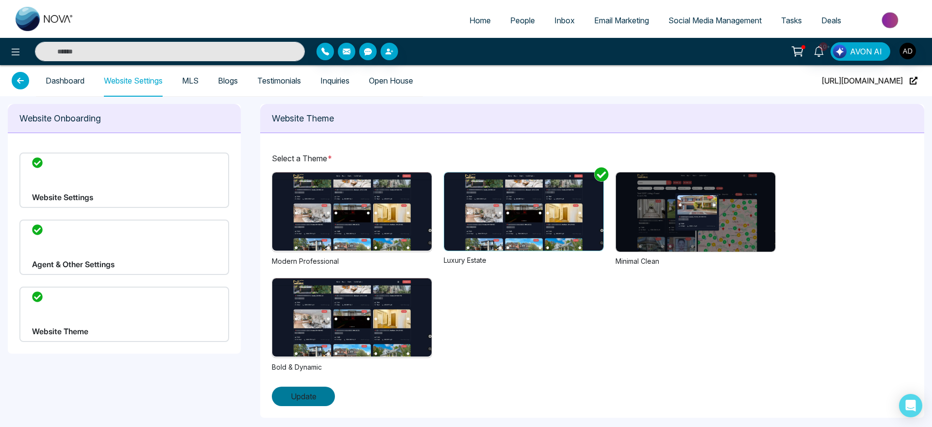
click at [319, 401] on button "Update" at bounding box center [303, 395] width 63 height 19
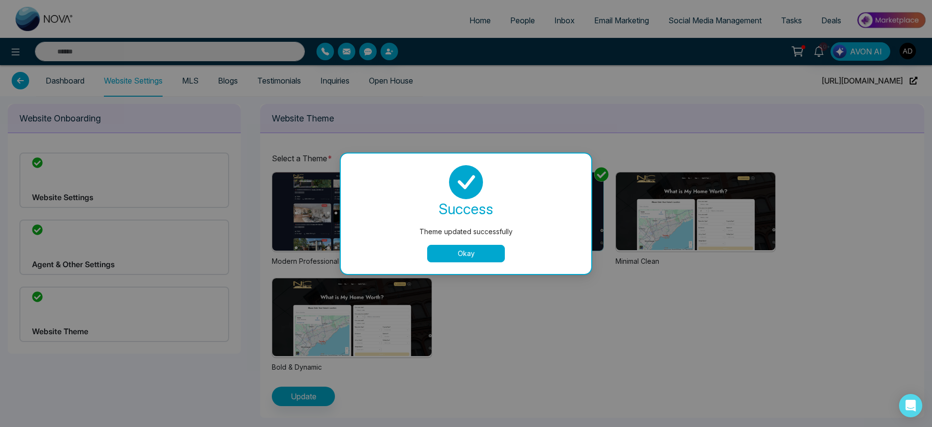
click at [476, 257] on button "Okay" at bounding box center [466, 253] width 78 height 17
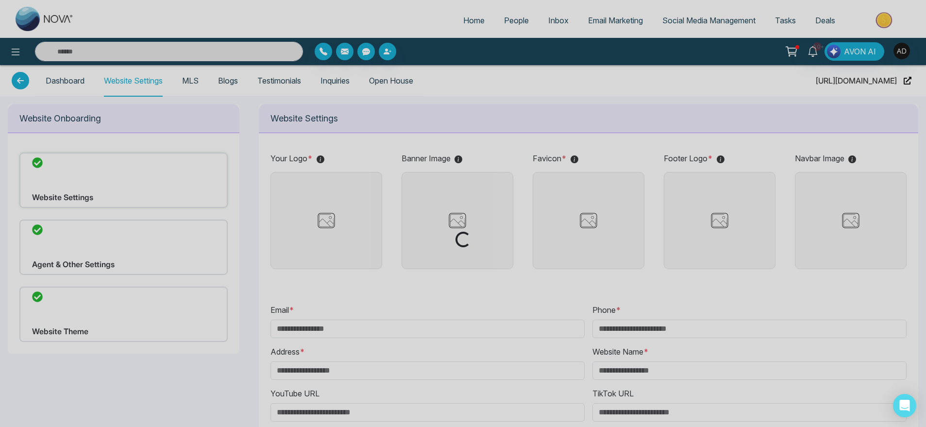
type input "**********"
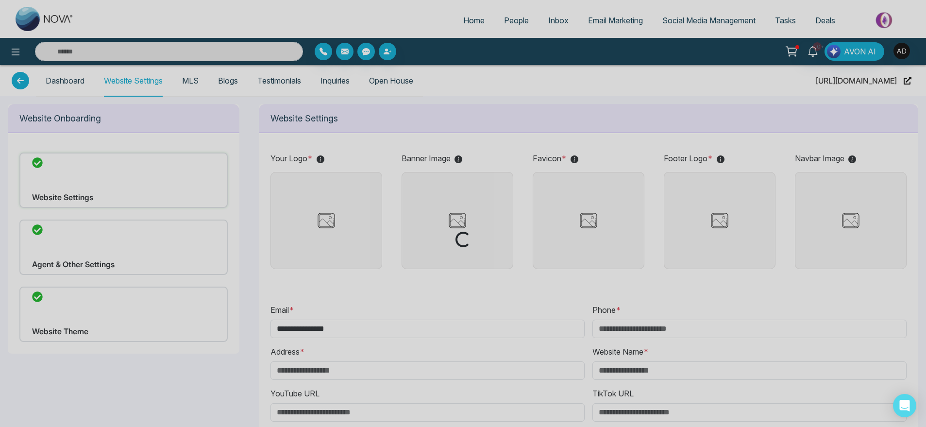
type input "**********"
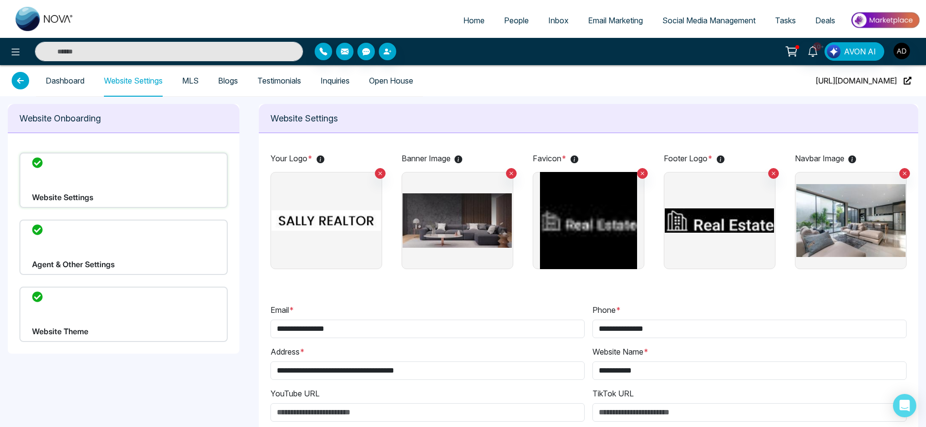
click at [191, 79] on link "MLS" at bounding box center [190, 81] width 17 height 8
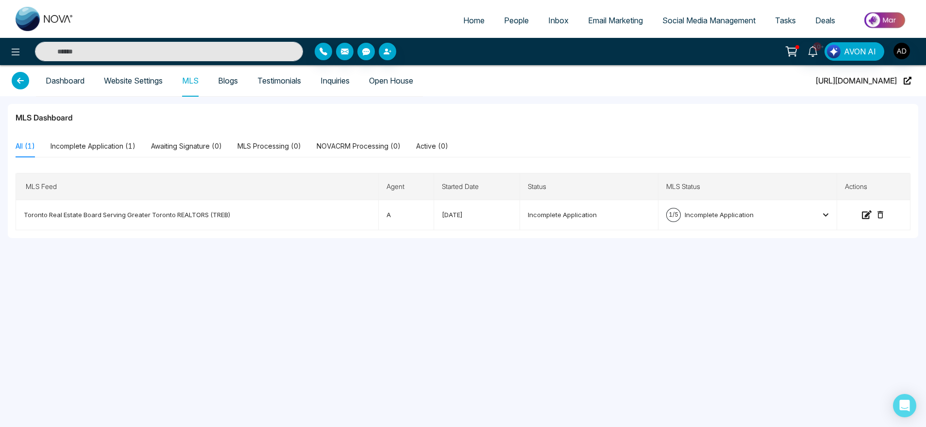
click at [21, 76] on icon at bounding box center [20, 80] width 17 height 17
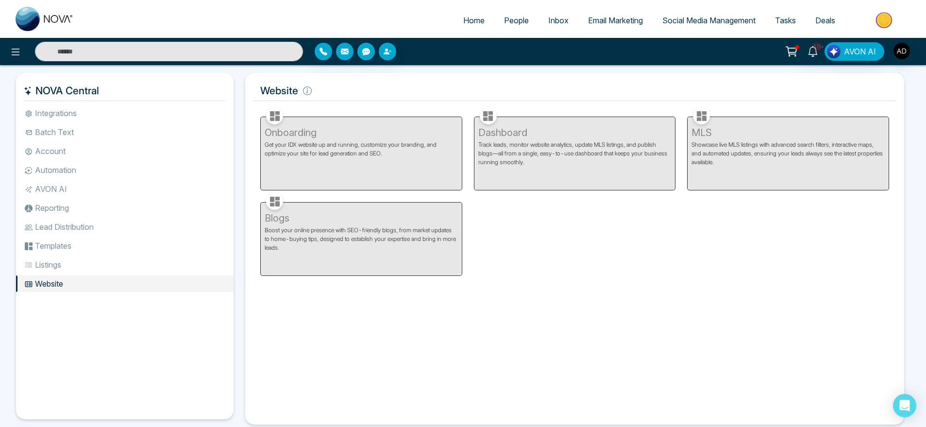
click at [356, 162] on div "Onboarding Get your IDX website up and running, customize your branding, and op…" at bounding box center [361, 147] width 214 height 85
